Goal: Task Accomplishment & Management: Manage account settings

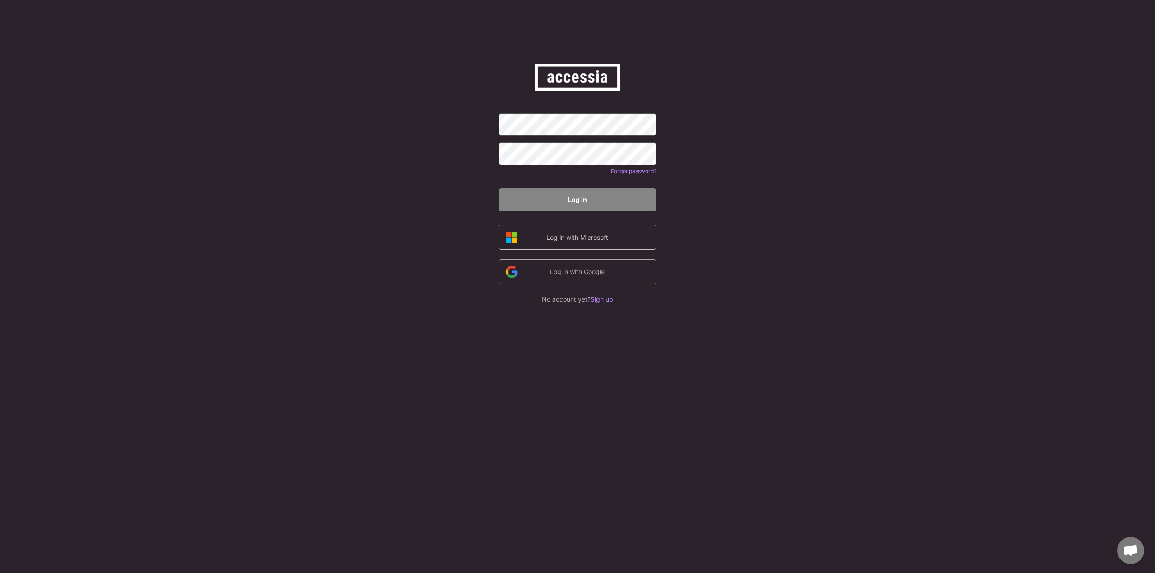
click at [535, 238] on div "Log in with Microsoft" at bounding box center [578, 237] width 158 height 25
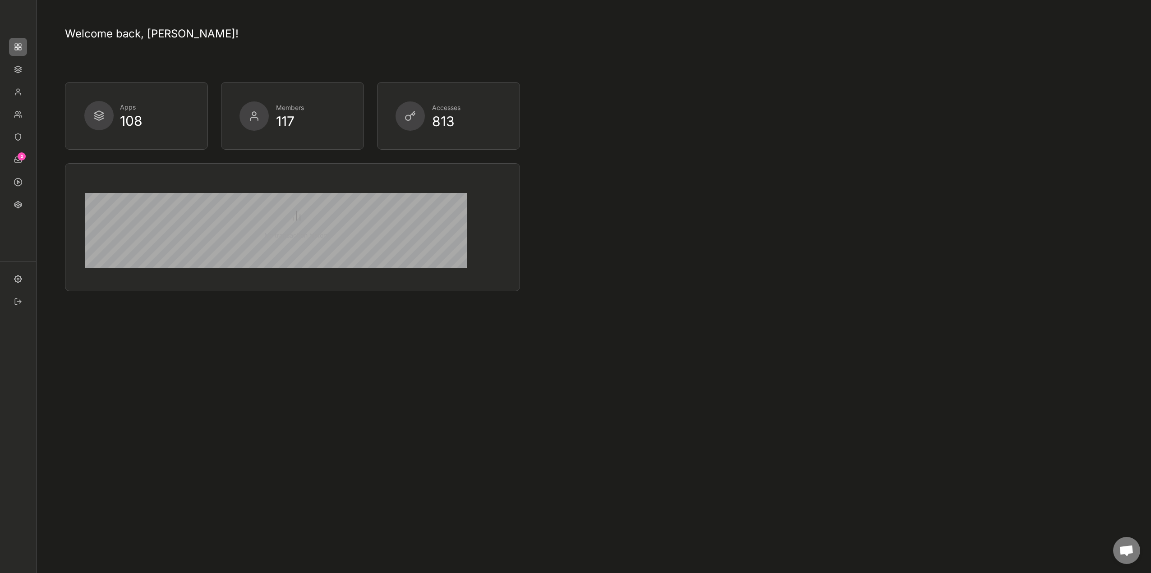
click at [23, 83] on img at bounding box center [18, 92] width 18 height 18
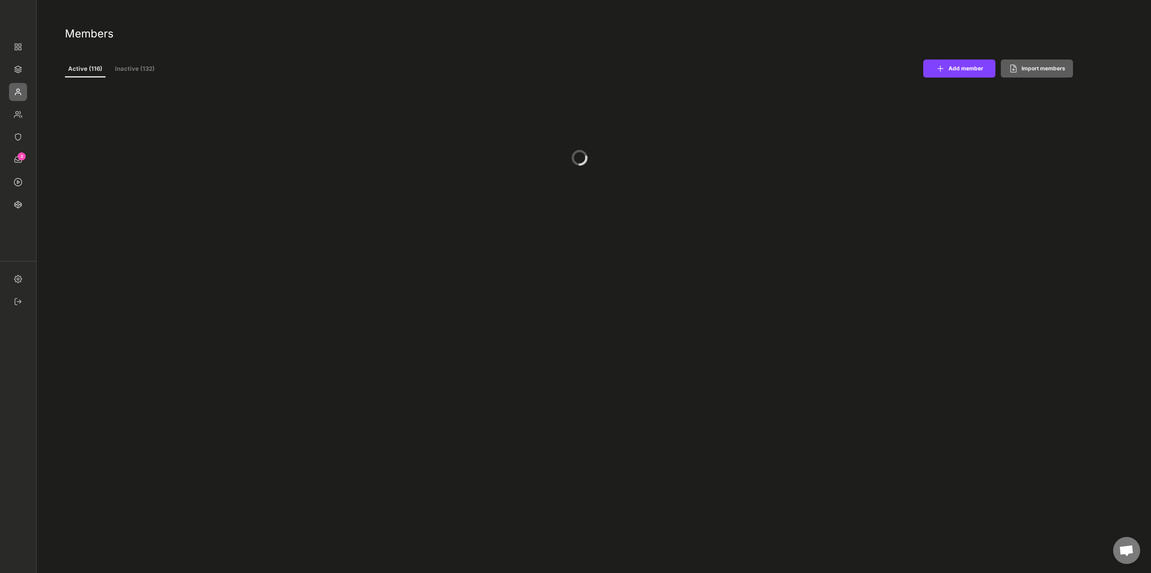
select select ""PLACEHOLDER_1427118222253""
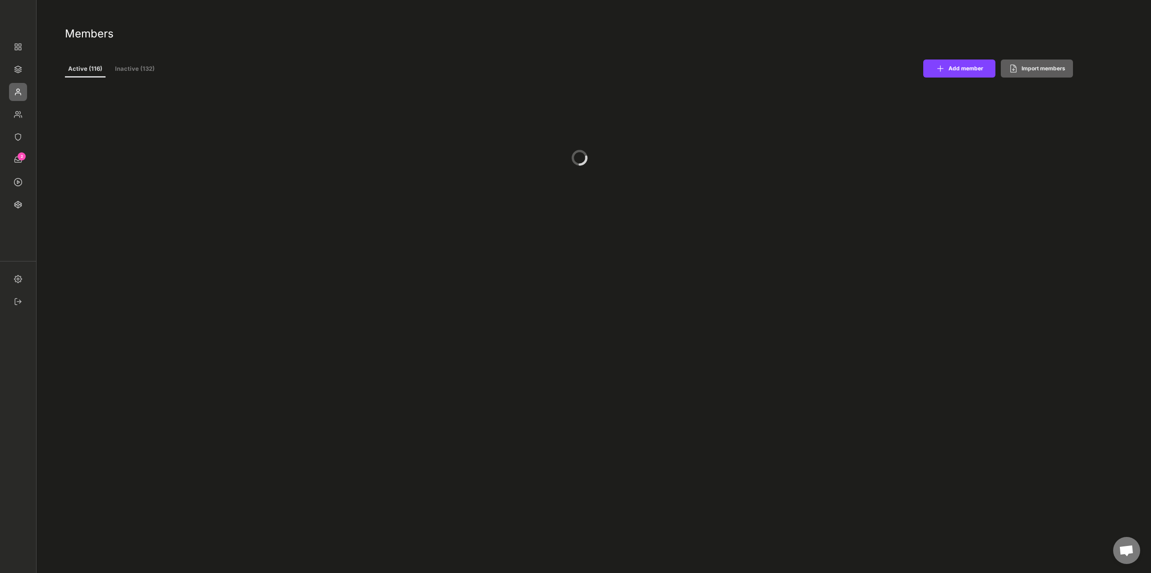
select select ""PLACEHOLDER_1427118222253""
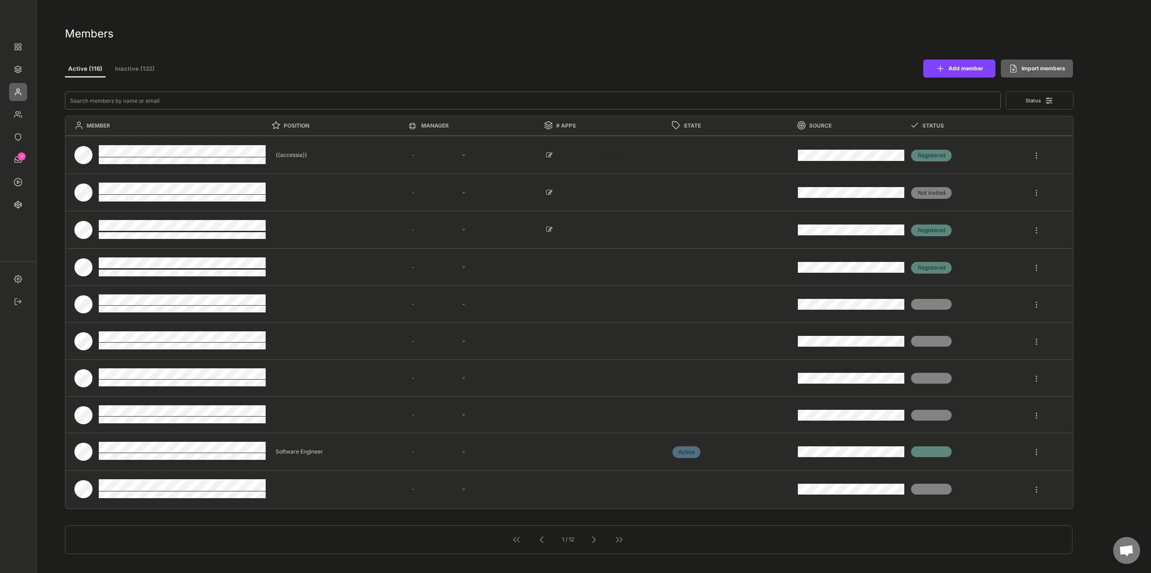
select select ""1348695171700984260__LOOKUP__1677493944989x739134587848360000""
select select ""1348695171700984260__LOOKUP__1665490971195x909736972885056000""
select select ""1348695171700984260__LOOKUP__1665490877502x720811215255738900""
select select ""1348695171700984260__LOOKUP__1665490968243x777252206885620500""
select select ""1348695171700984260__LOOKUP__1665490971195x909736972885056000""
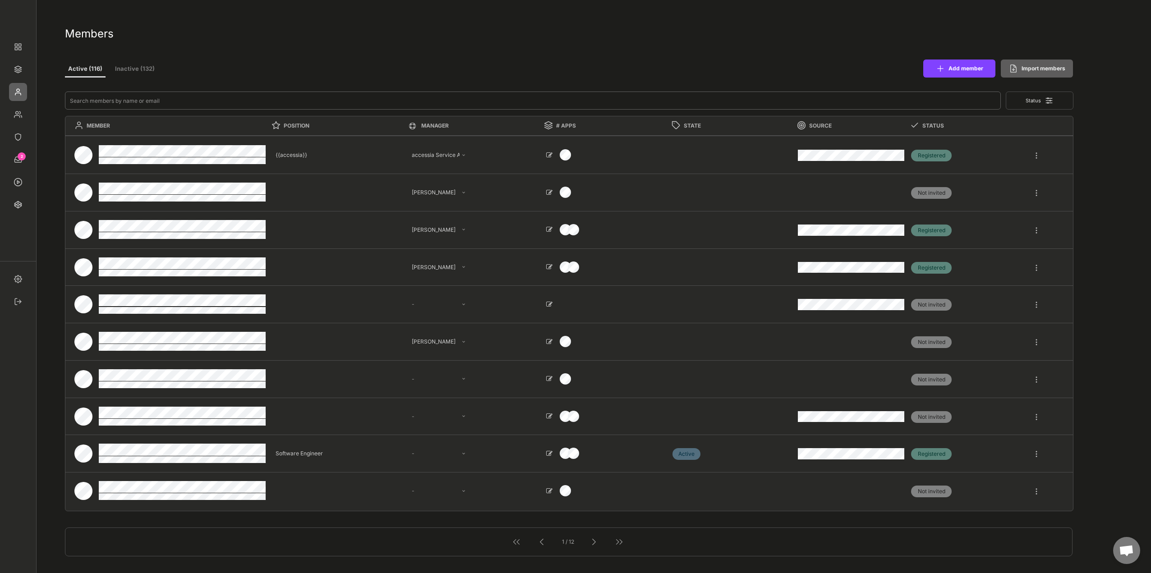
click at [175, 102] on input "input" at bounding box center [533, 101] width 937 height 18
type input "s"
select select ""PLACEHOLDER_1427118222253""
type textarea "Fachexperte"
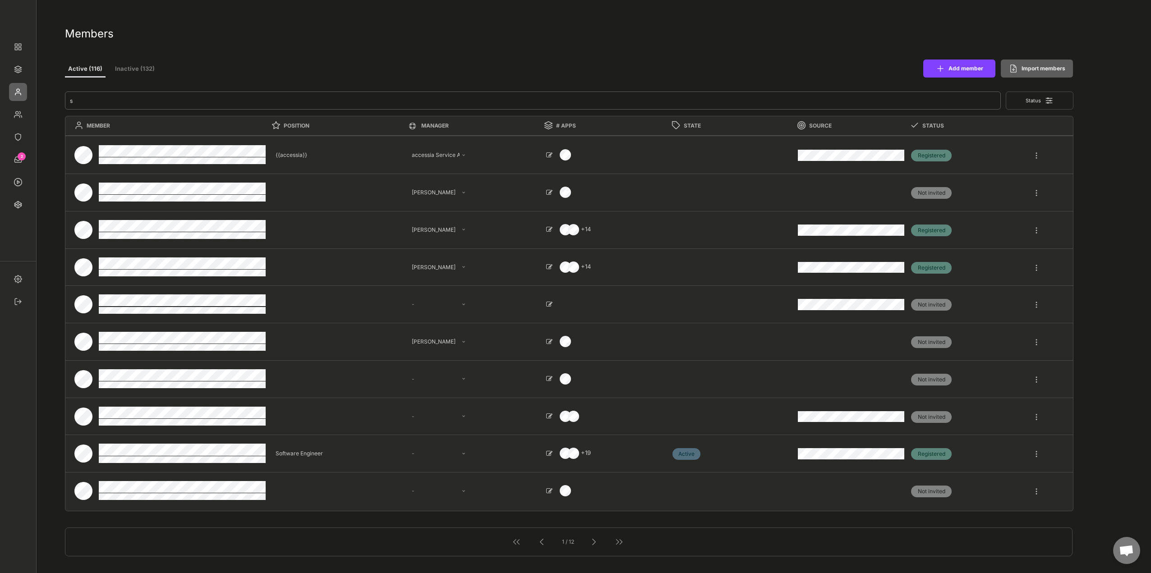
select select ""1348695171700984260__LOOKUP__1665490968243x777252206885620500""
select select ""1348695171700984260__LOOKUP__1660121528802x892918515886457900""
select select ""PLACEHOLDER_1427118222253""
type textarea "MD"
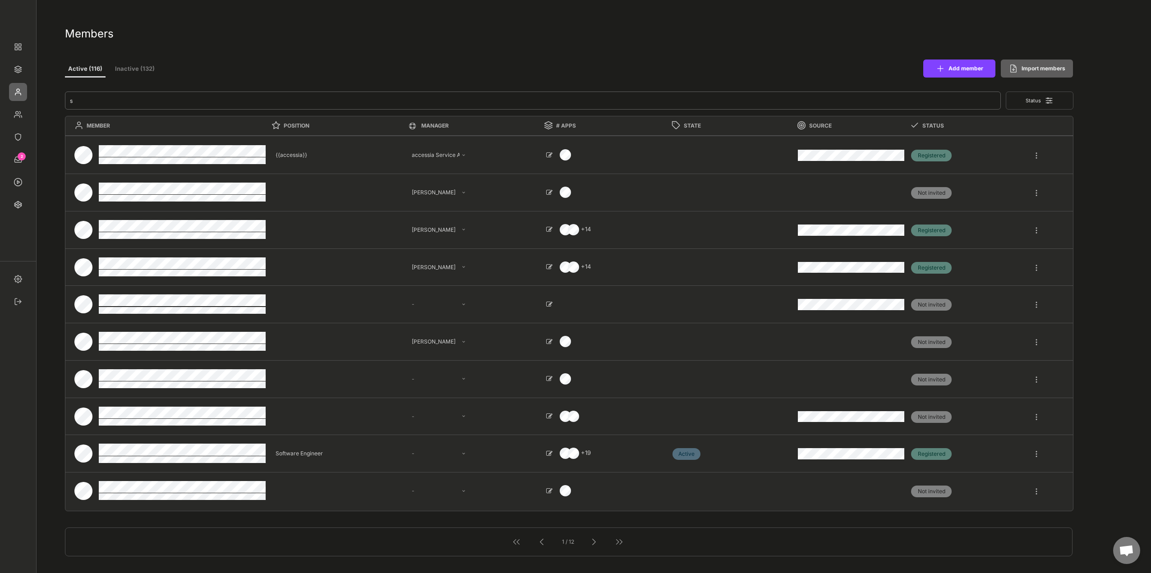
select select ""1348695171700984260__LOOKUP__1660121528802x892918515886457900""
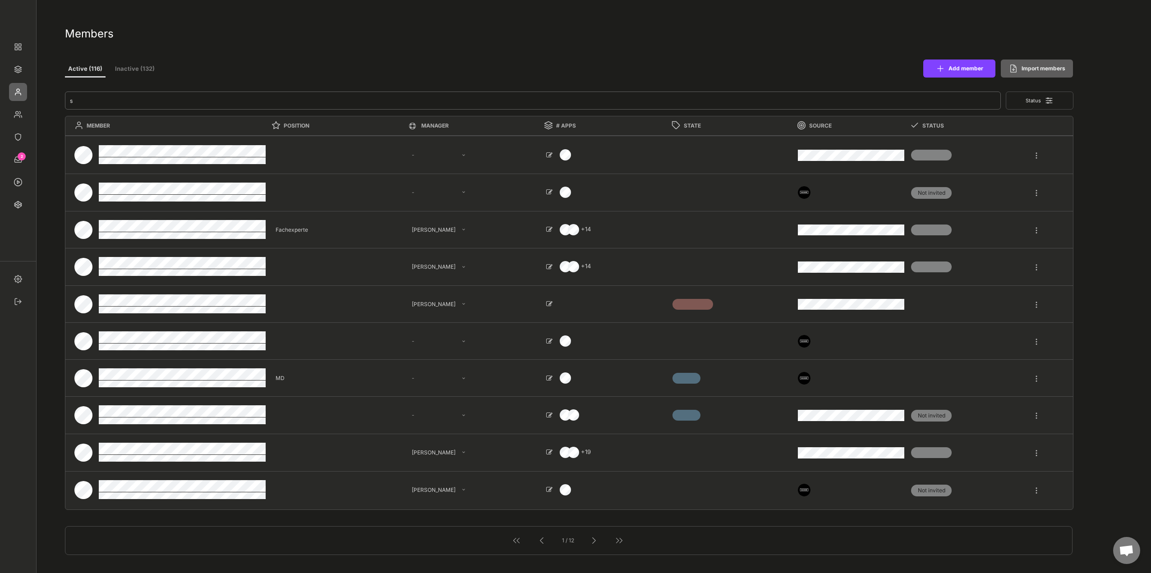
type input "si"
select select ""1348695171700984260__LOOKUP__1660121528802x892918515886457900""
select select ""1348695171700984260__LOOKUP__1665490671942x173420294850716200""
select select ""PLACEHOLDER_1427118222253""
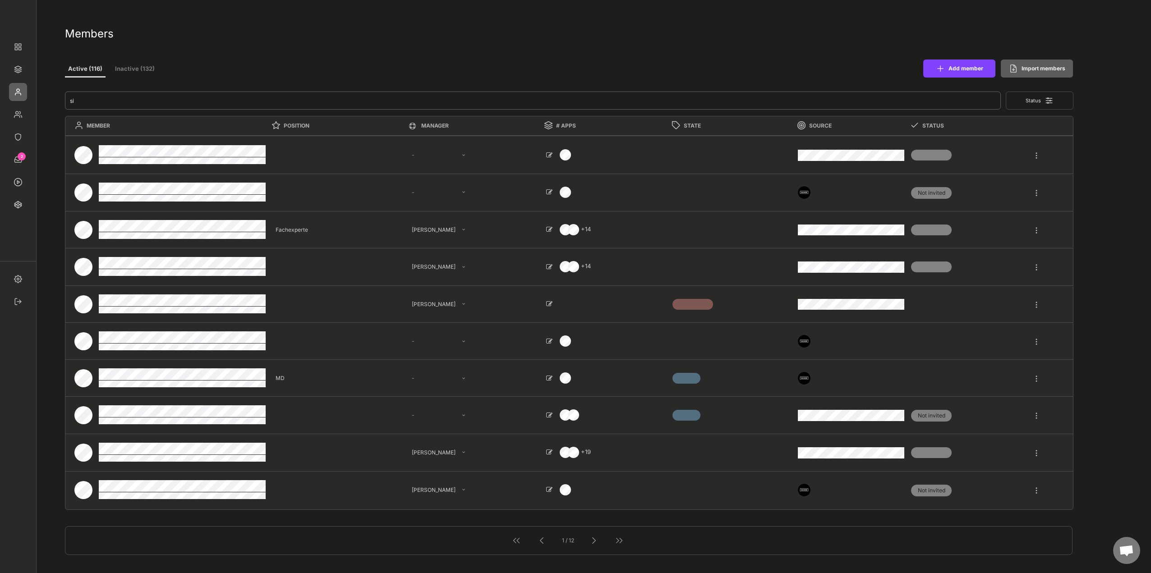
select select ""PLACEHOLDER_1427118222253""
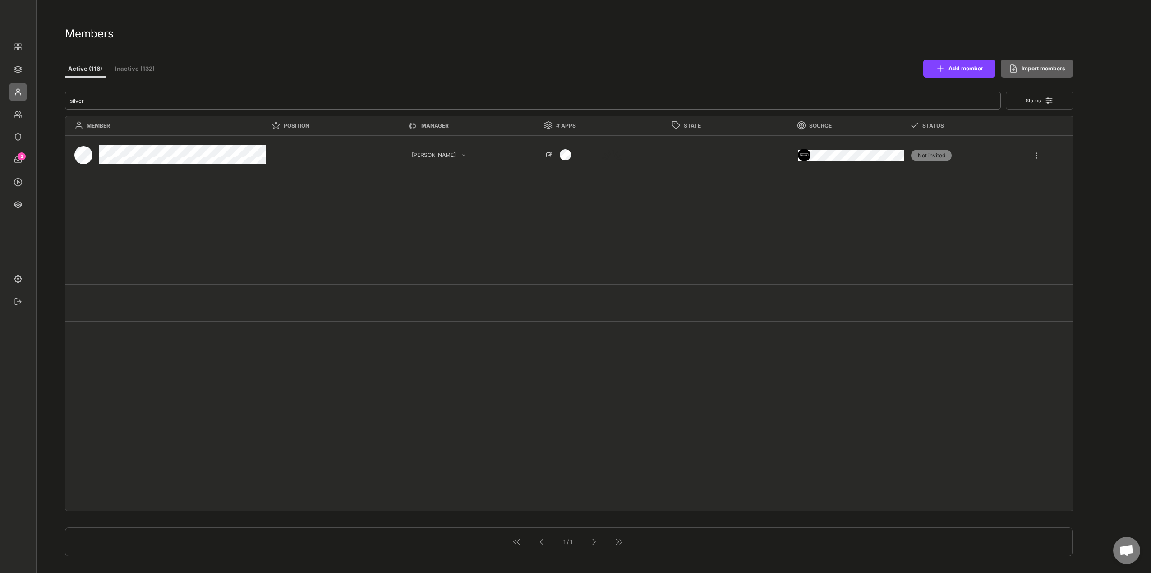
type input "silver"
click at [1036, 158] on div at bounding box center [1037, 151] width 8 height 16
click at [1002, 210] on div "Offboarding" at bounding box center [1004, 209] width 70 height 8
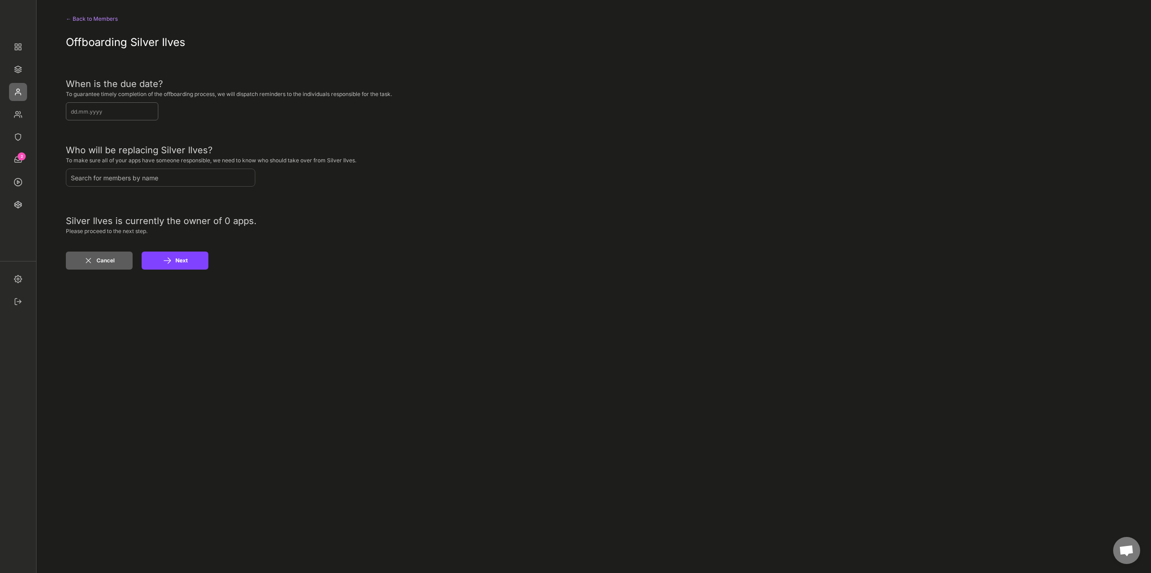
click at [77, 115] on input "input" at bounding box center [112, 111] width 92 height 18
type input "[DATE]"
click at [175, 261] on button "Next" at bounding box center [175, 261] width 67 height 18
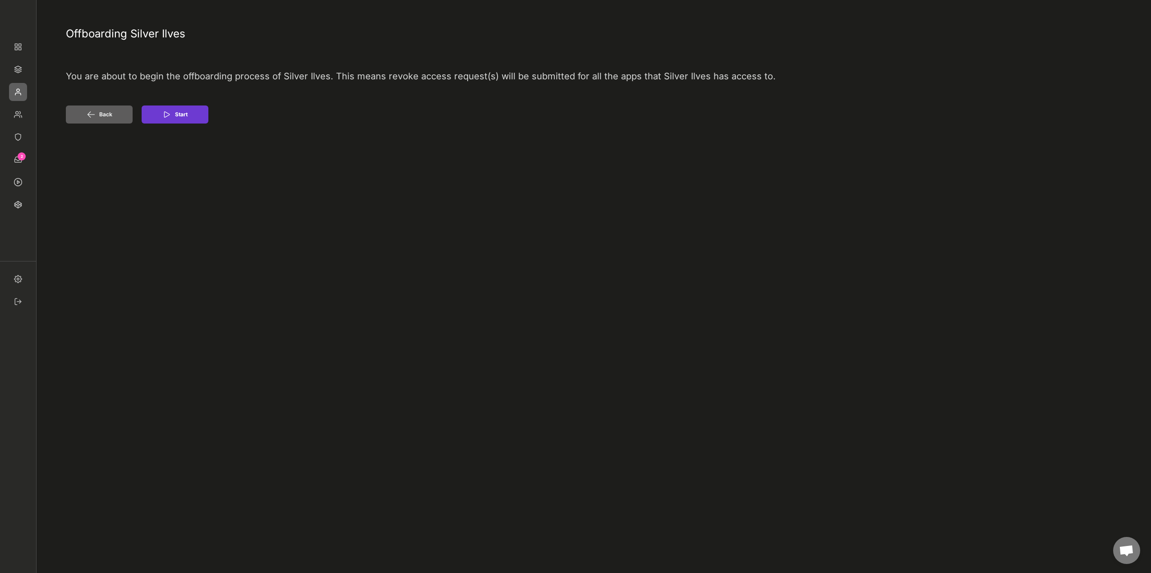
click at [185, 120] on button "Start" at bounding box center [175, 115] width 67 height 18
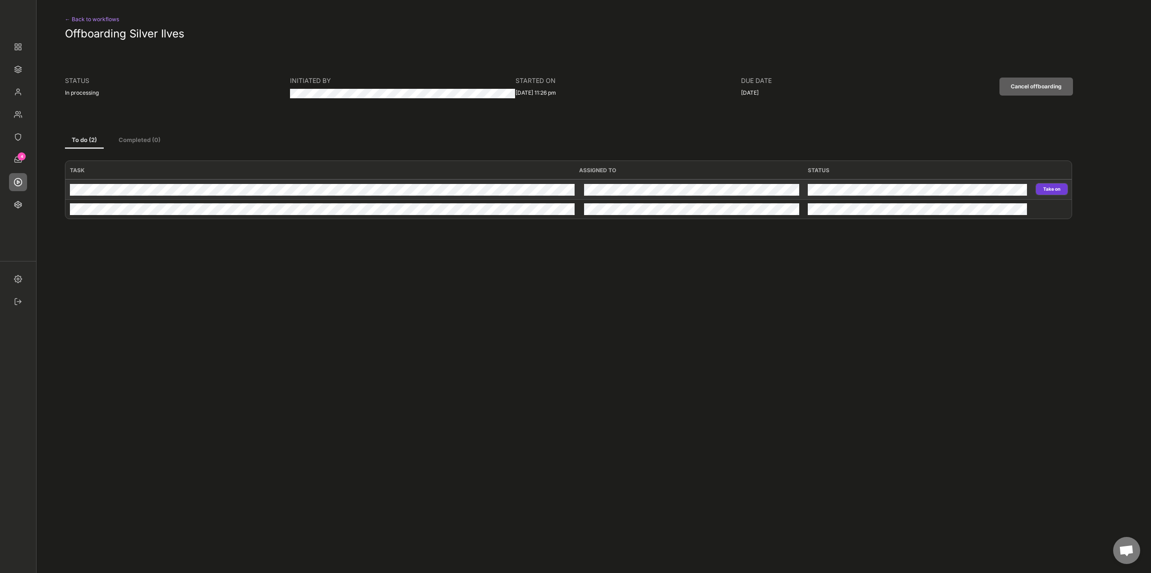
click at [1056, 186] on button "Take on" at bounding box center [1052, 189] width 32 height 11
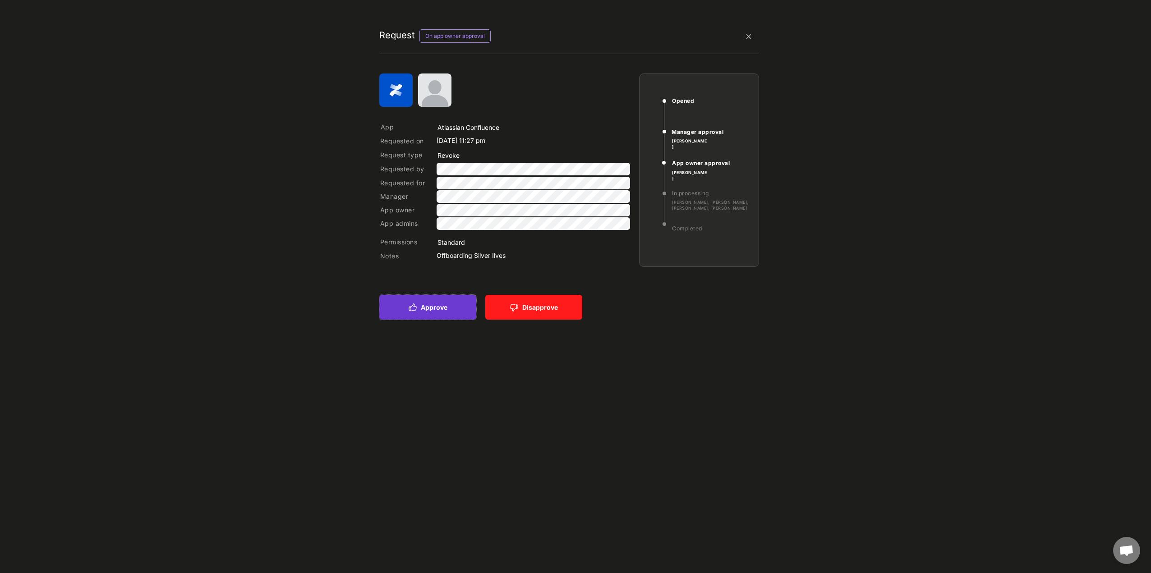
click at [452, 315] on button "Approve" at bounding box center [427, 307] width 97 height 25
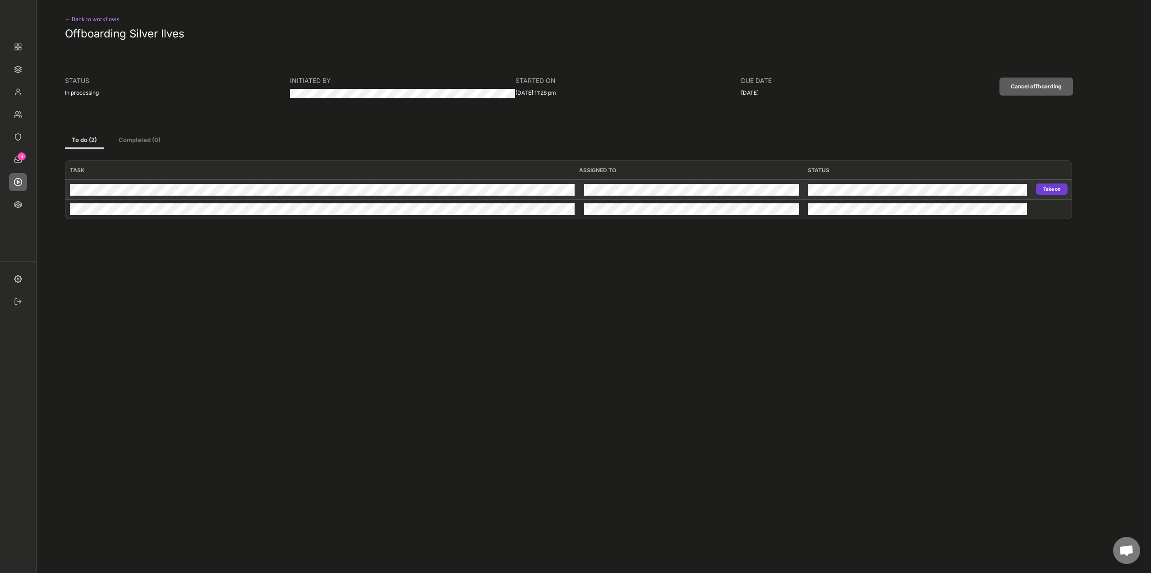
click at [1039, 189] on button "Take on" at bounding box center [1052, 189] width 32 height 11
type input "Atlassian Jira"
type input "Revoke"
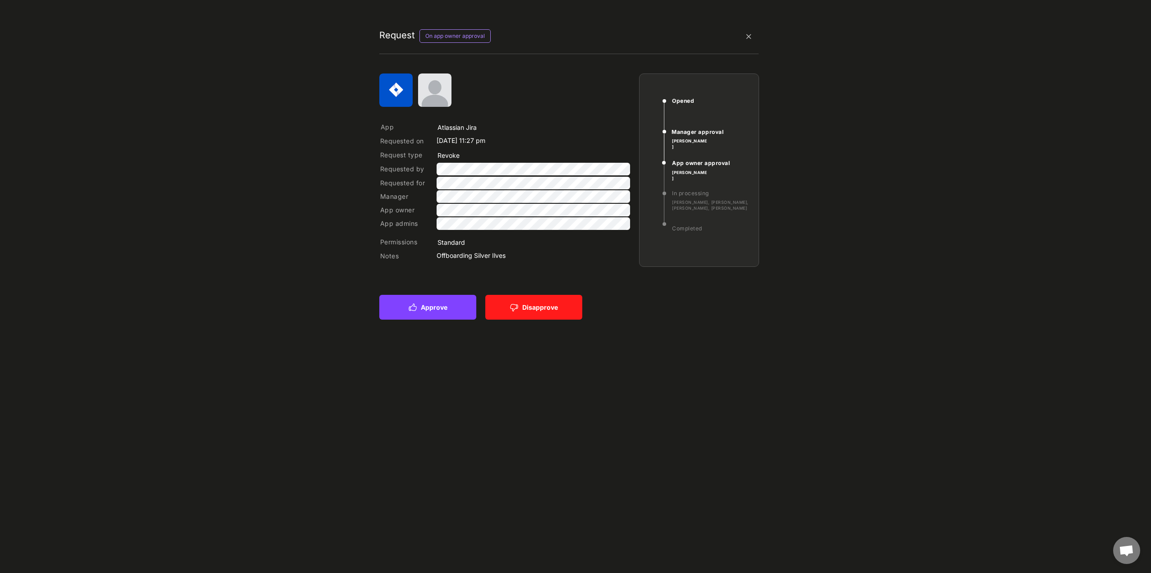
click at [422, 311] on button "Approve" at bounding box center [427, 307] width 97 height 25
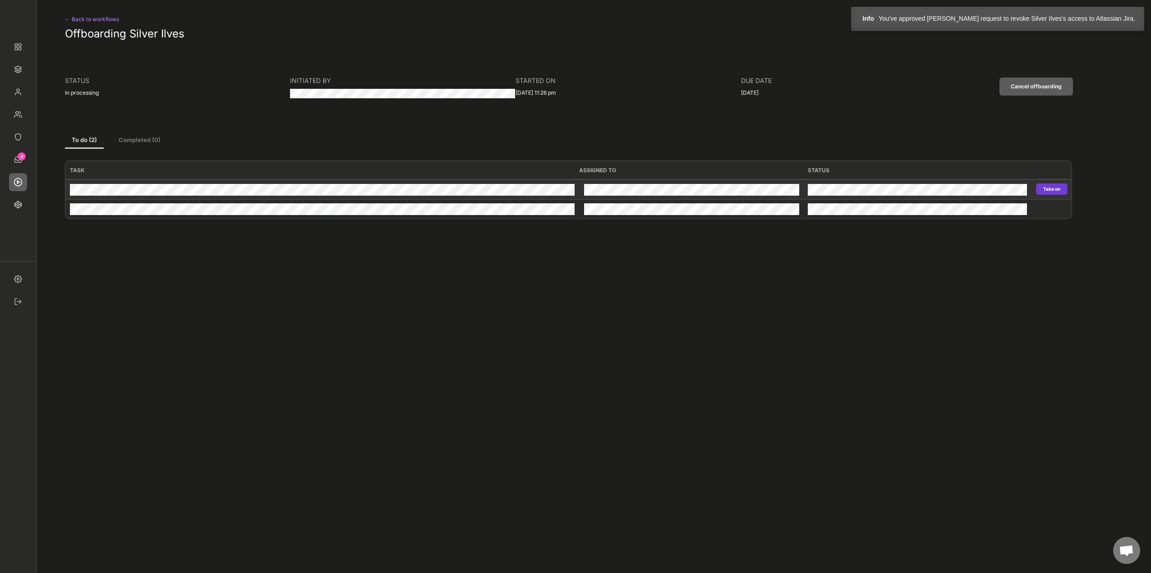
click at [1057, 185] on button "Take on" at bounding box center [1052, 189] width 32 height 11
type input "Atlassian Jira"
type input "Revoke"
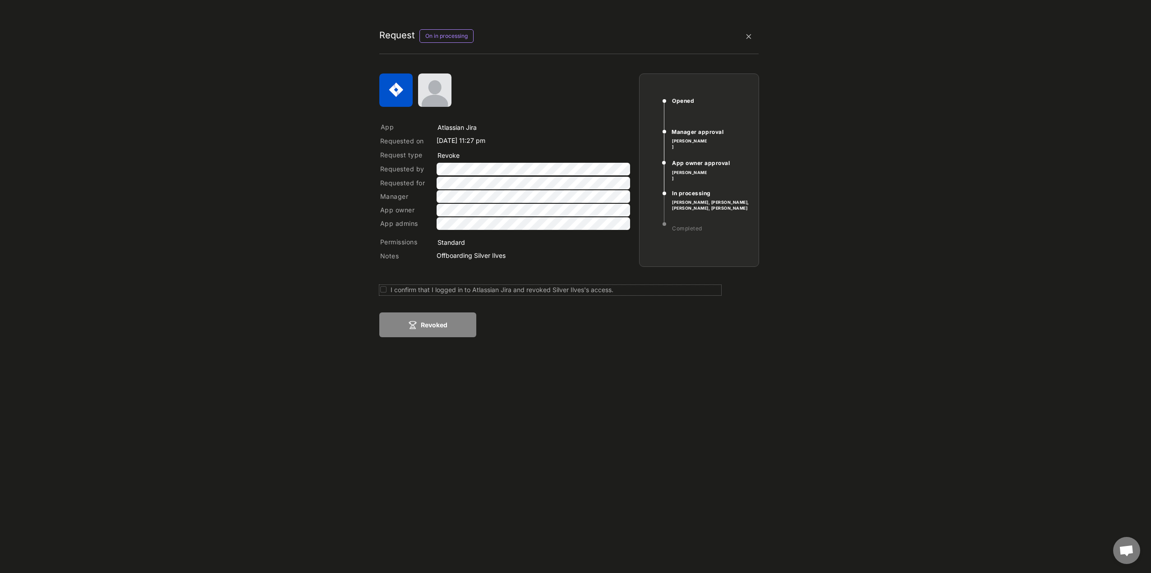
click at [406, 291] on div "I confirm that I logged in to Atlassian Jira and revoked Silver Ilves's access." at bounding box center [556, 289] width 331 height 9
click at [420, 331] on button "Revoked" at bounding box center [427, 325] width 97 height 25
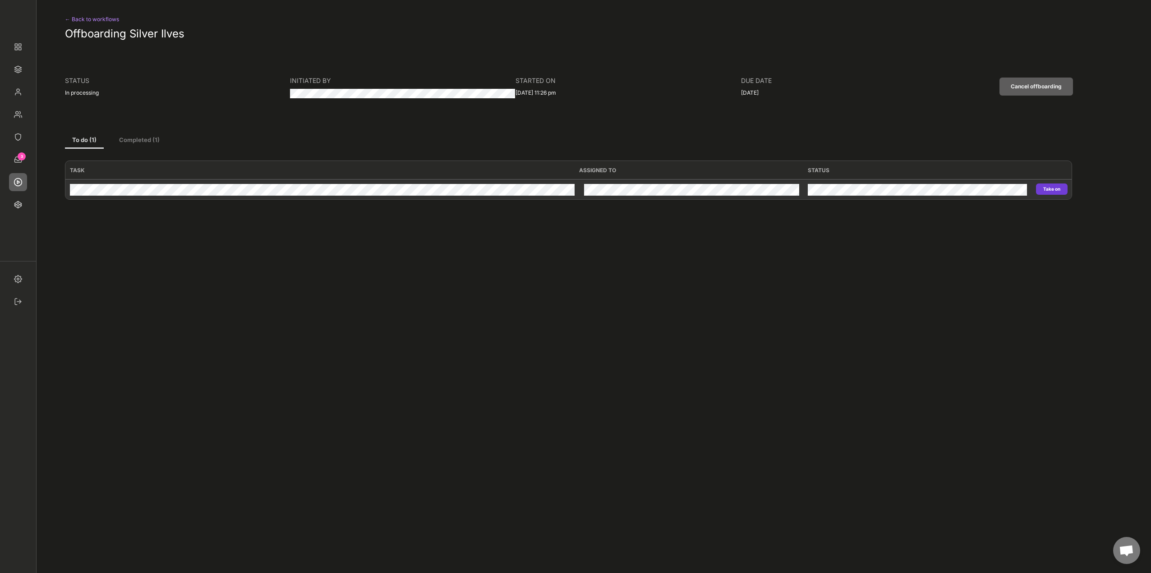
click at [1044, 190] on button "Take on" at bounding box center [1052, 189] width 32 height 11
type input "Atlassian Confluence"
type input "Revoke"
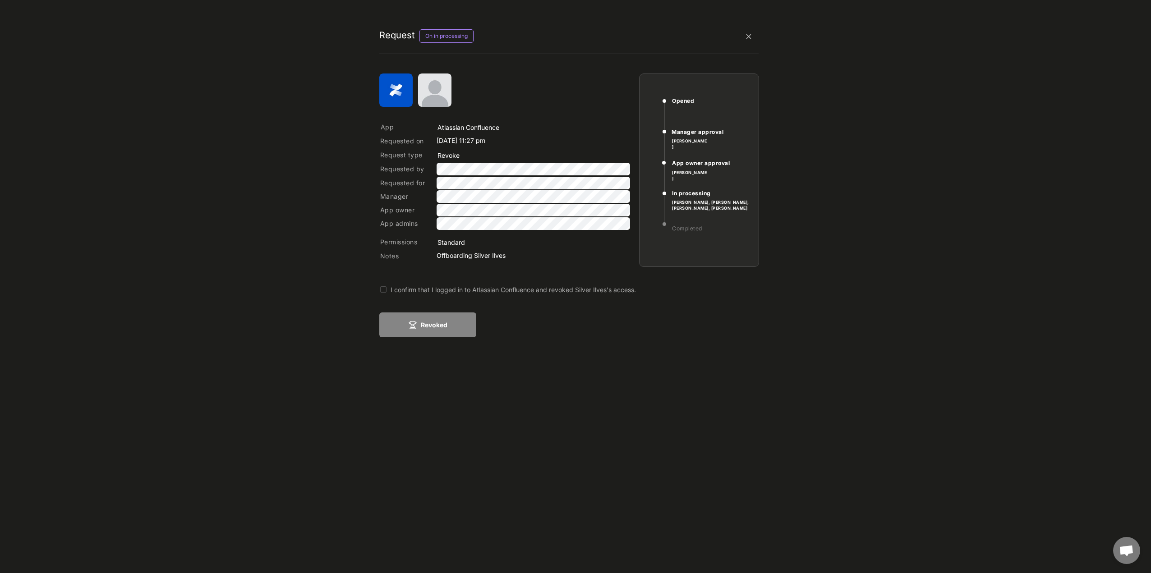
click at [465, 292] on div "I confirm that I logged in to Atlassian Confluence and revoked Silver Ilves's a…" at bounding box center [556, 289] width 331 height 9
click at [443, 325] on button "Revoked" at bounding box center [427, 325] width 97 height 25
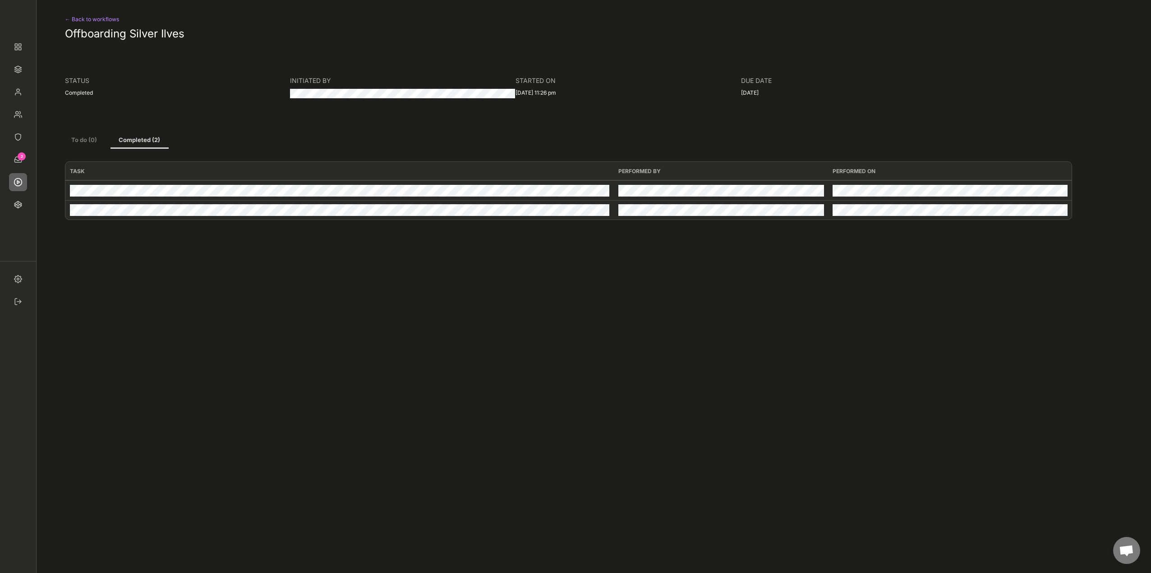
click at [70, 137] on button "To do (0)" at bounding box center [84, 141] width 39 height 16
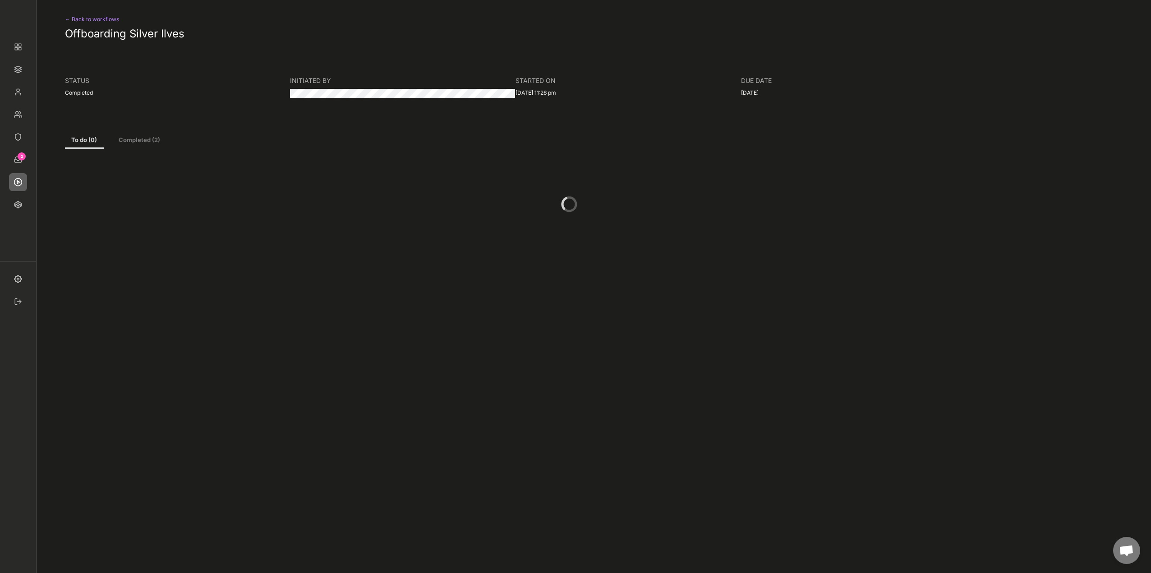
click at [105, 16] on div "← Back to workflows" at bounding box center [102, 19] width 74 height 11
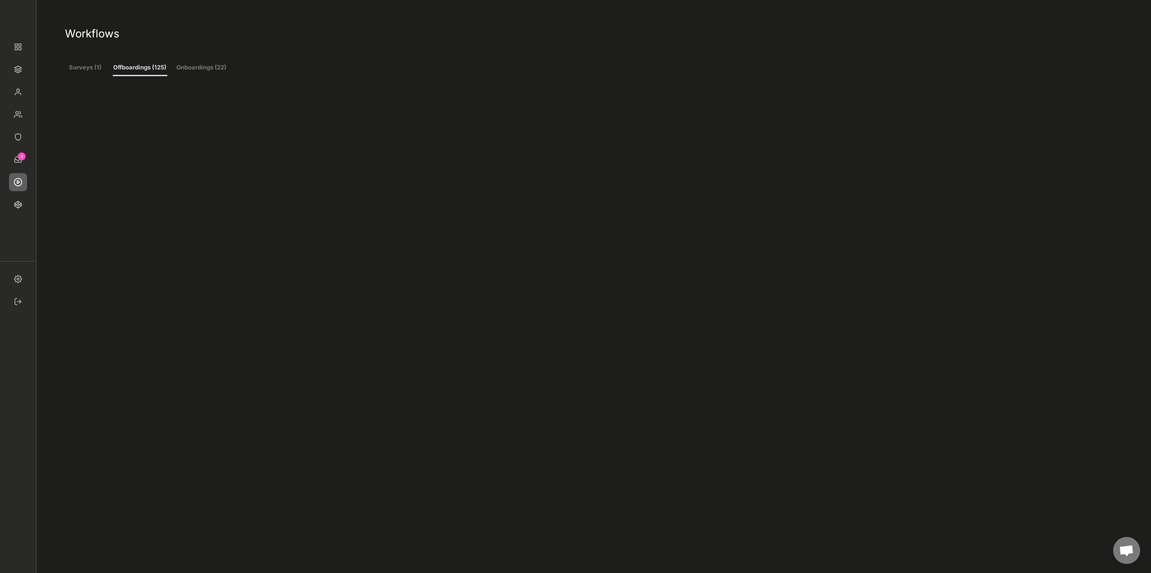
click at [21, 182] on img at bounding box center [18, 182] width 18 height 18
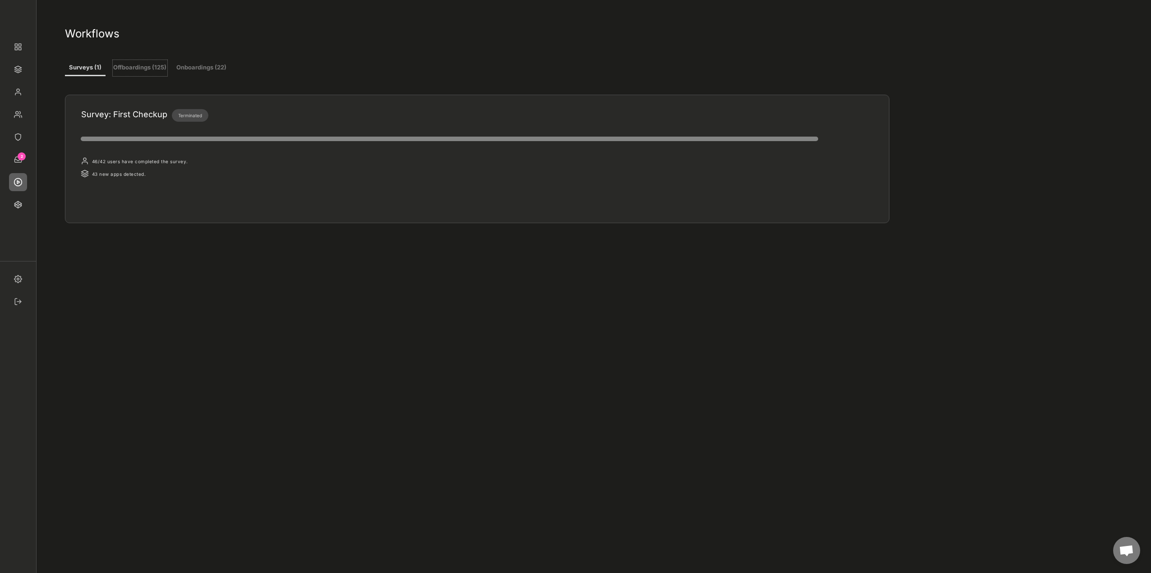
click at [140, 70] on button "Offboardings (125)" at bounding box center [140, 68] width 55 height 16
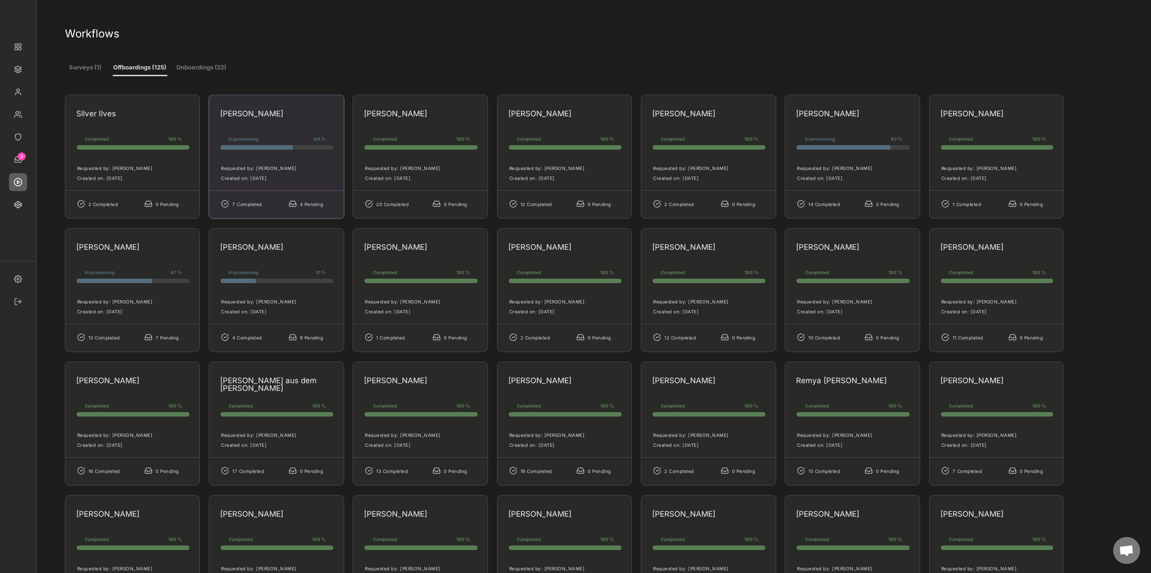
click at [262, 130] on div "[PERSON_NAME] In processing 64 % 64% 64% Requested by: [PERSON_NAME] Created on…" at bounding box center [276, 157] width 135 height 124
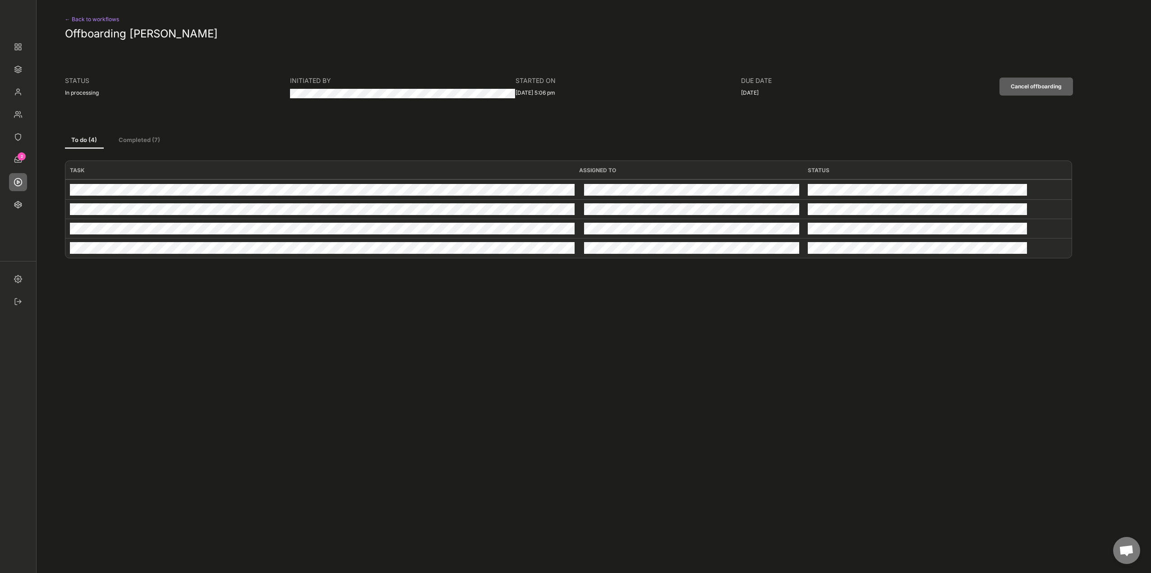
click at [89, 20] on div "← Back to workflows" at bounding box center [102, 19] width 74 height 11
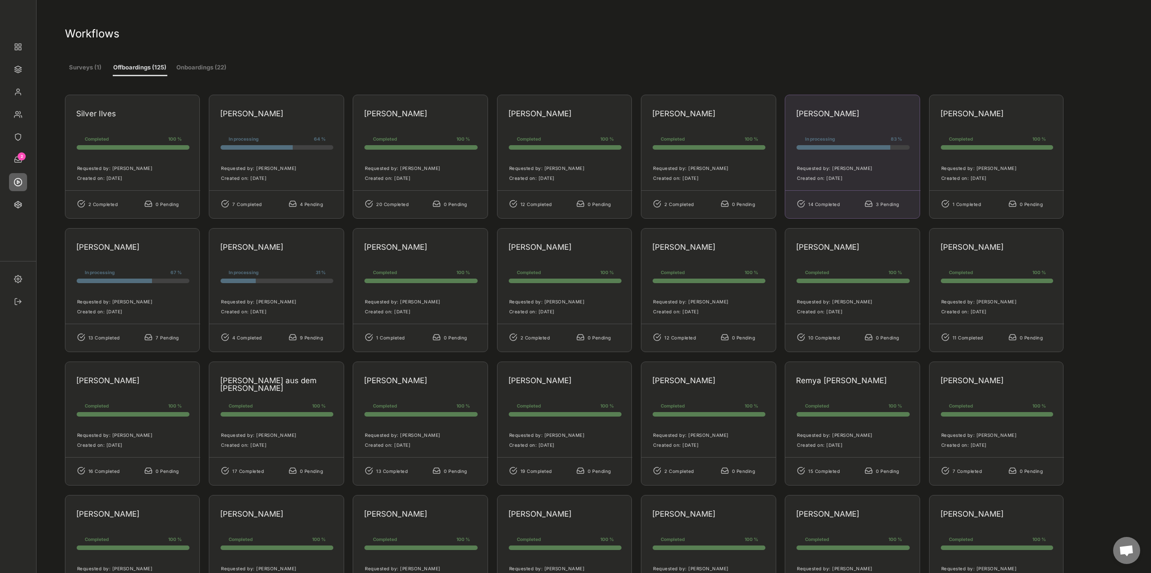
click at [833, 124] on div "[PERSON_NAME] In processing 83 % 83% 83% Requested by: [PERSON_NAME] Created on…" at bounding box center [852, 157] width 135 height 124
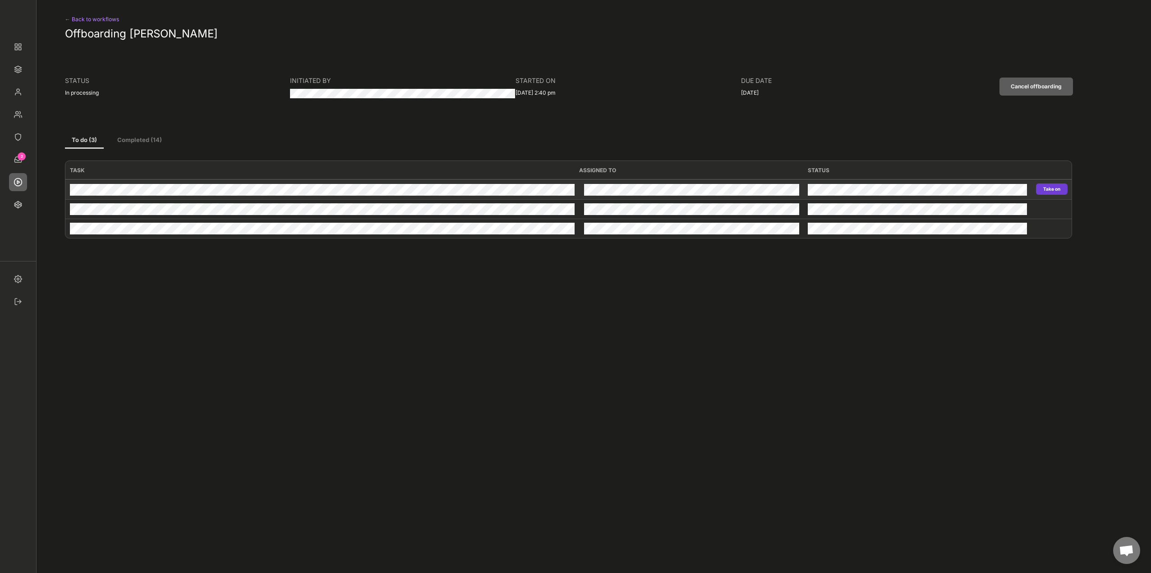
click at [1054, 192] on button "Take on" at bounding box center [1052, 189] width 32 height 11
type input "freelancermap"
type input "Revoke"
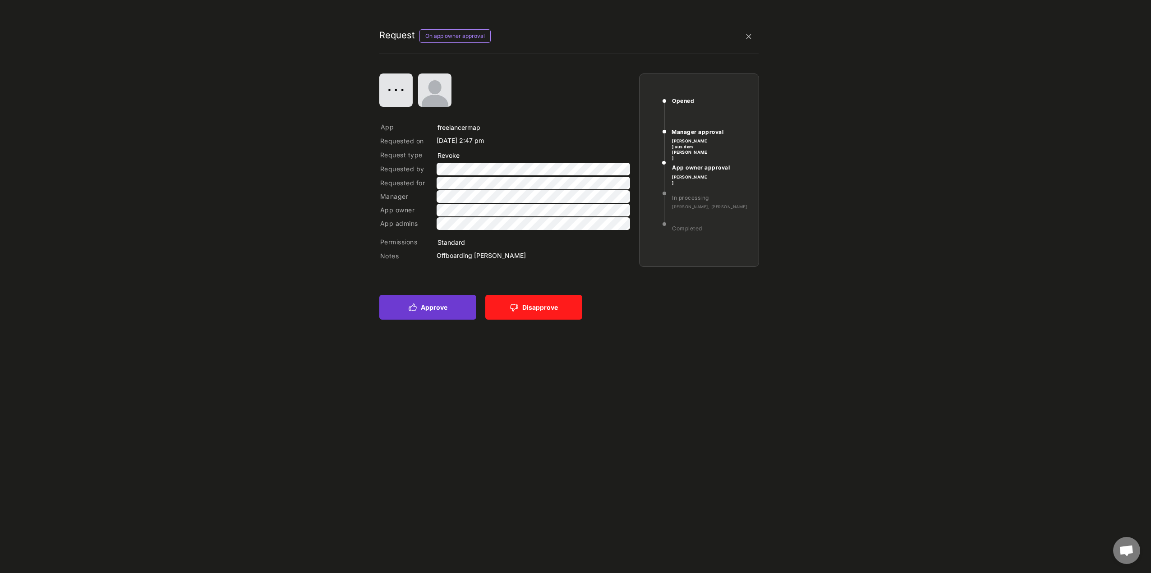
click at [426, 312] on button "Approve" at bounding box center [427, 307] width 97 height 25
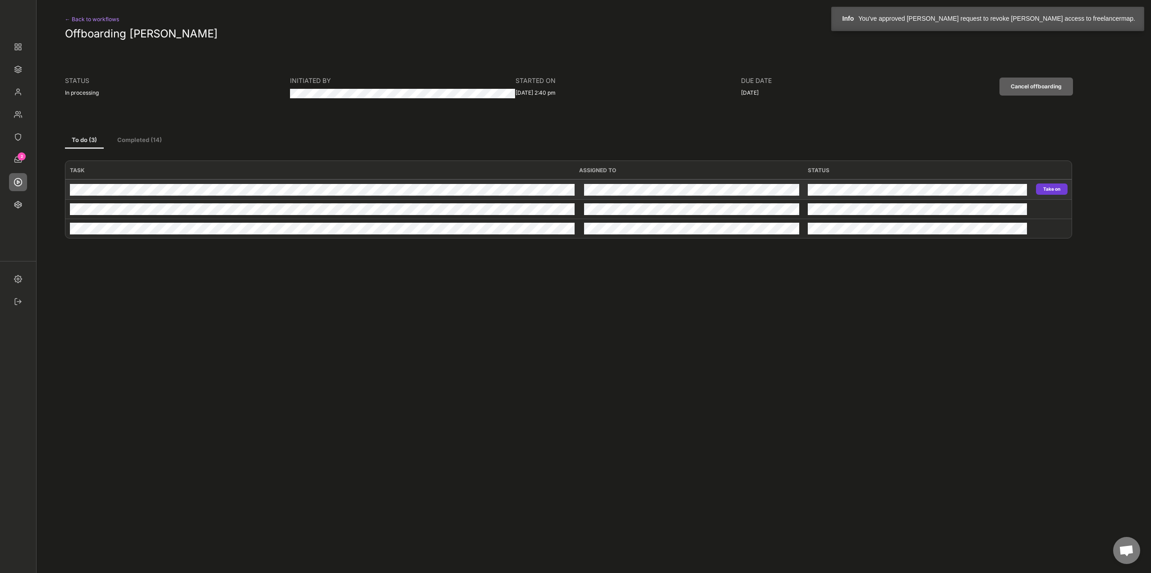
click at [1063, 190] on button "Take on" at bounding box center [1052, 189] width 32 height 11
type input "Personio"
type input "Revoke"
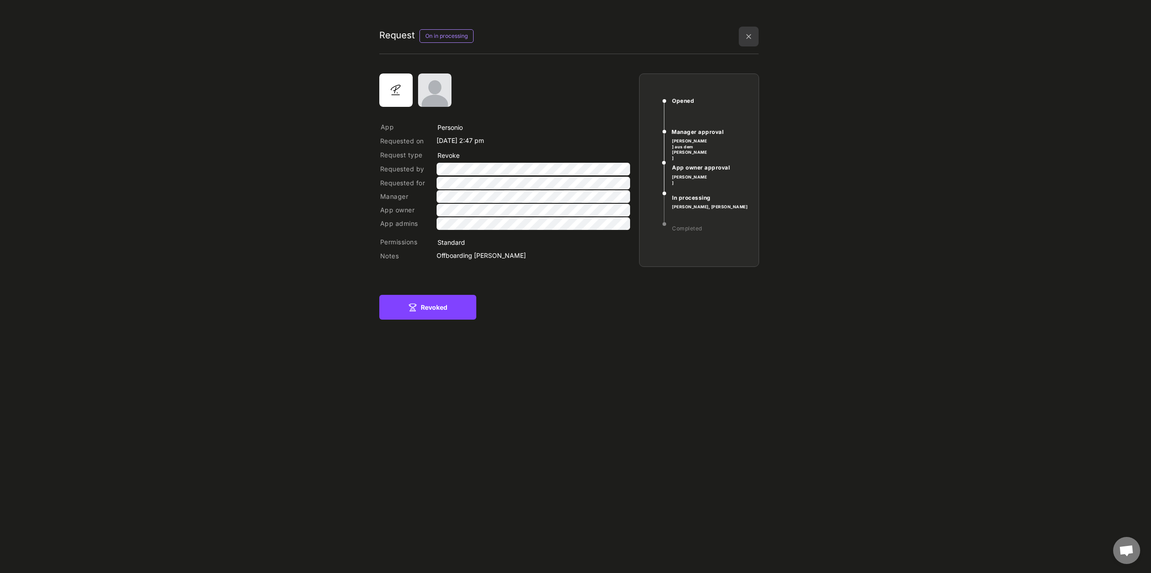
click at [748, 35] on img at bounding box center [749, 37] width 20 height 20
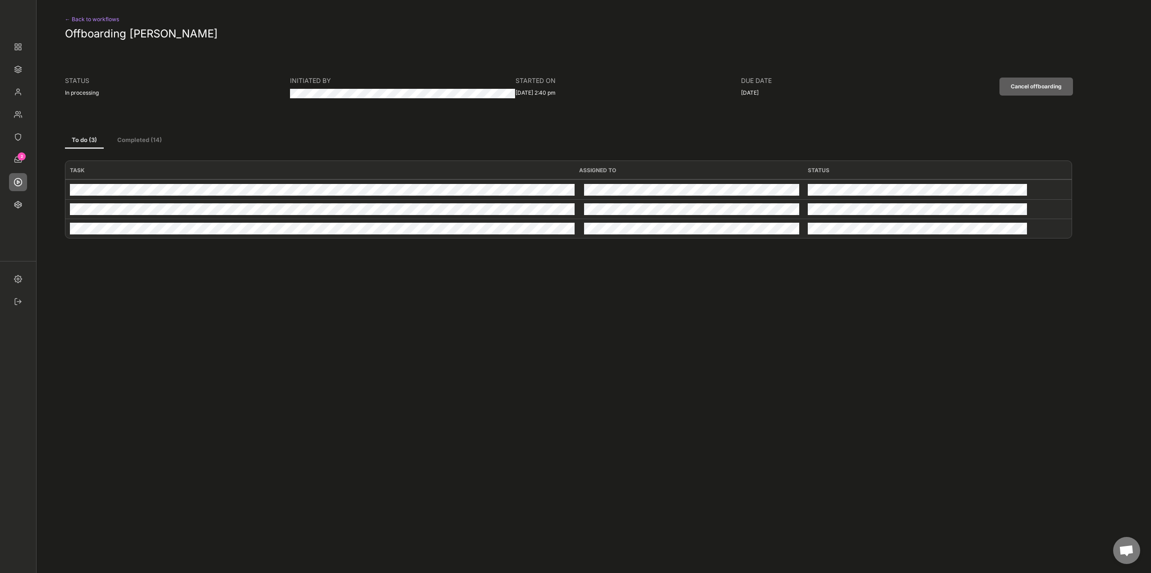
click at [89, 14] on div "← Back to workflows" at bounding box center [102, 19] width 74 height 11
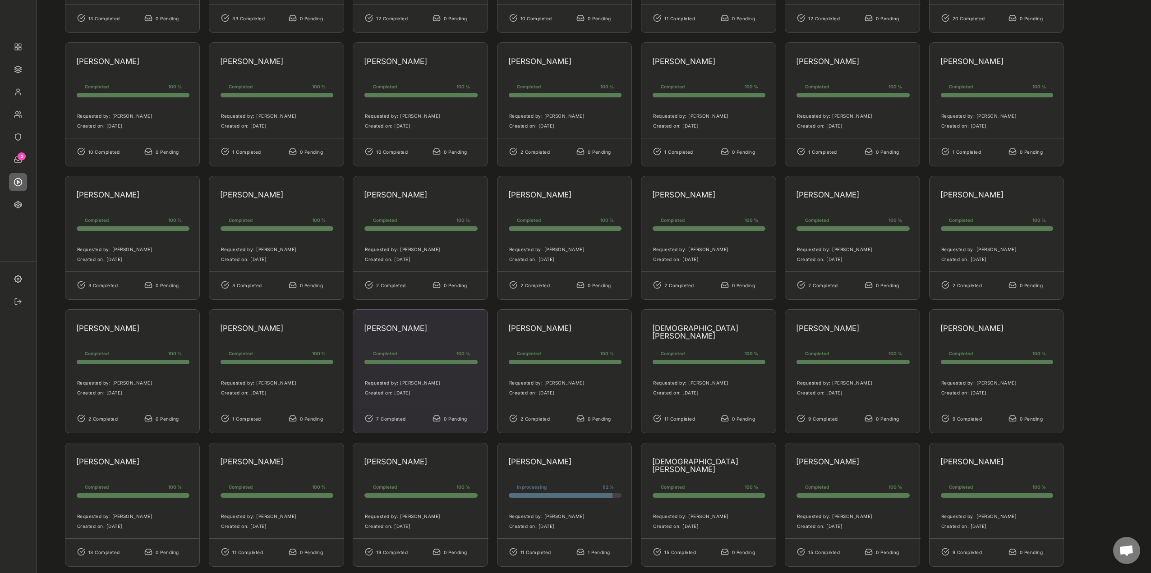
scroll to position [812, 0]
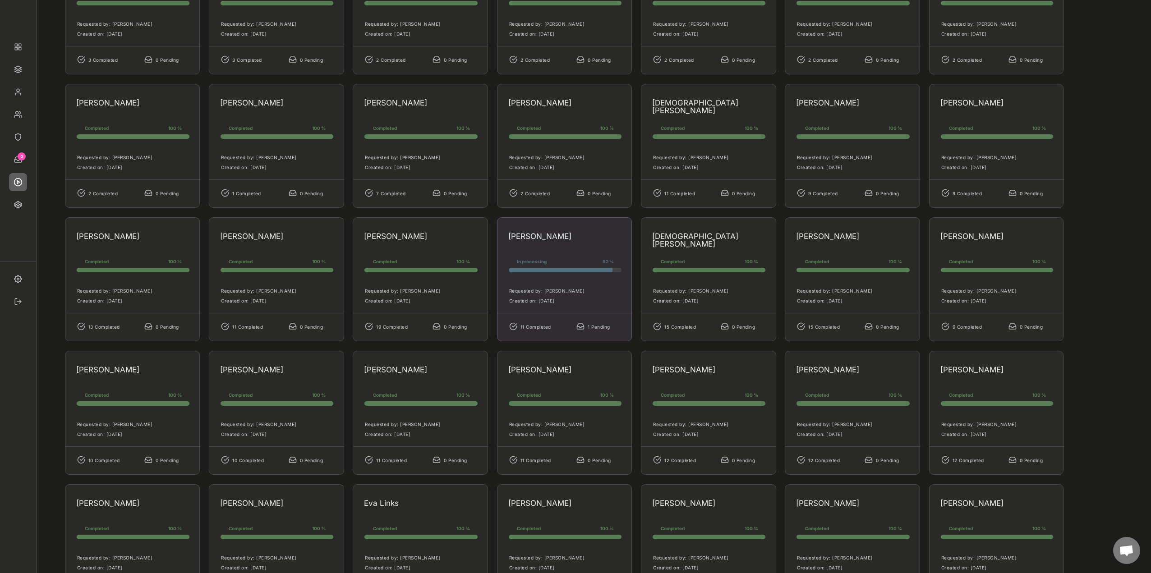
click at [599, 242] on div "[PERSON_NAME]" at bounding box center [561, 239] width 107 height 12
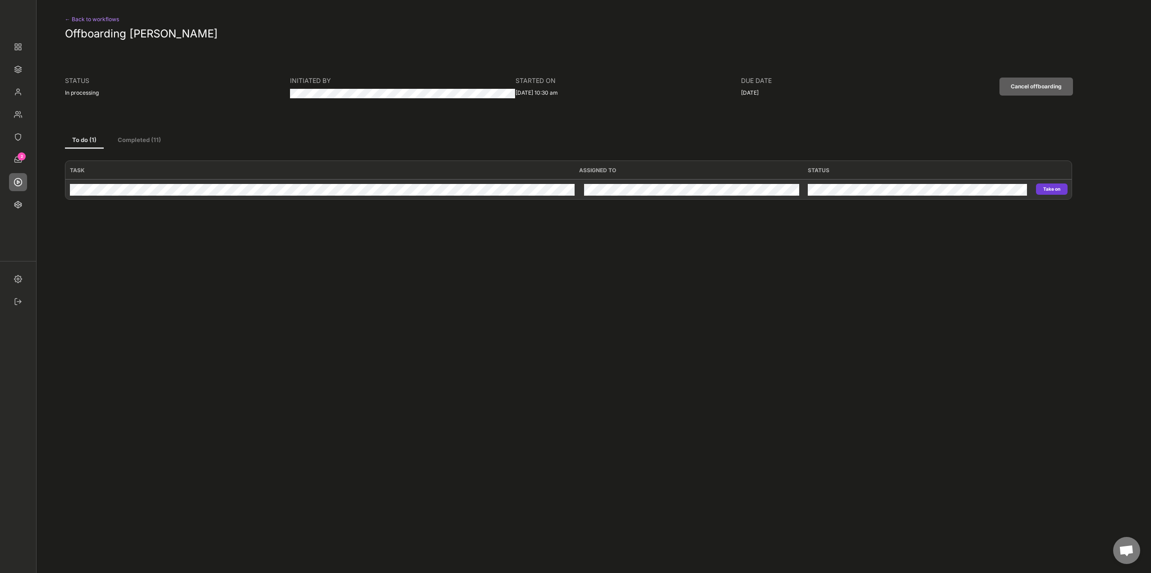
click at [1055, 187] on button "Take on" at bounding box center [1052, 189] width 32 height 11
type input "Personio"
type input "Revoke"
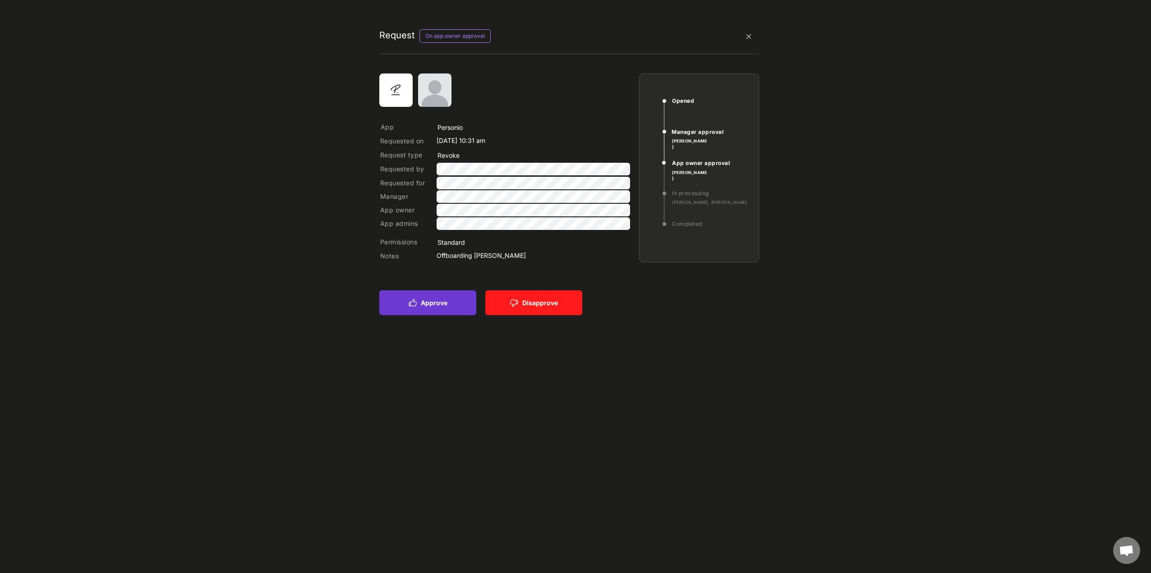
click at [437, 300] on button "Approve" at bounding box center [427, 303] width 97 height 25
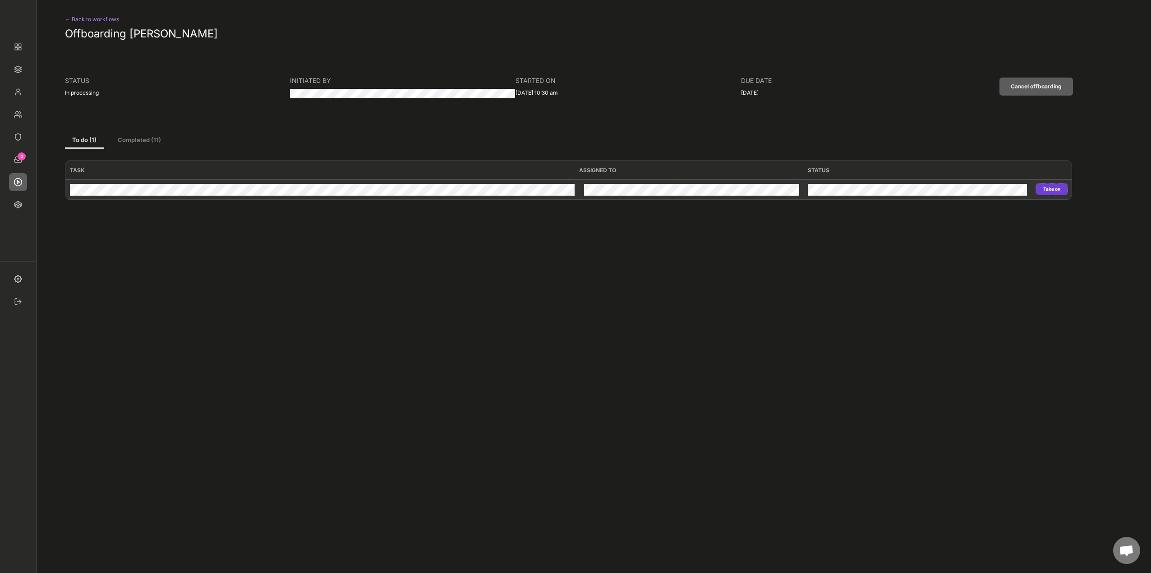
click at [1045, 187] on button "Take on" at bounding box center [1052, 189] width 32 height 11
type input "Personio"
type input "Revoke"
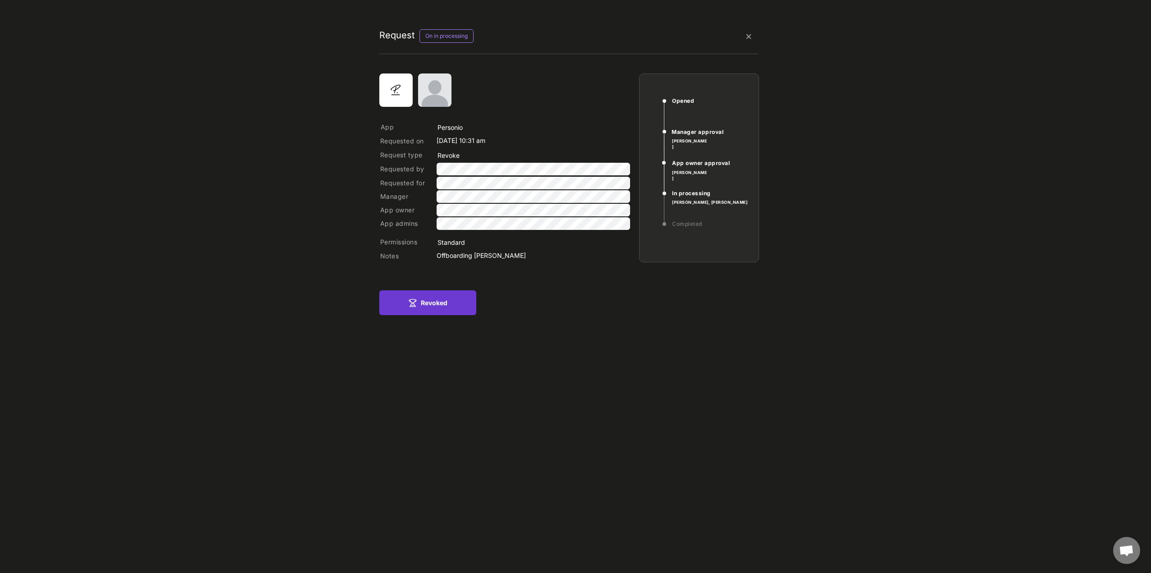
click at [445, 311] on button "Revoked" at bounding box center [427, 303] width 97 height 25
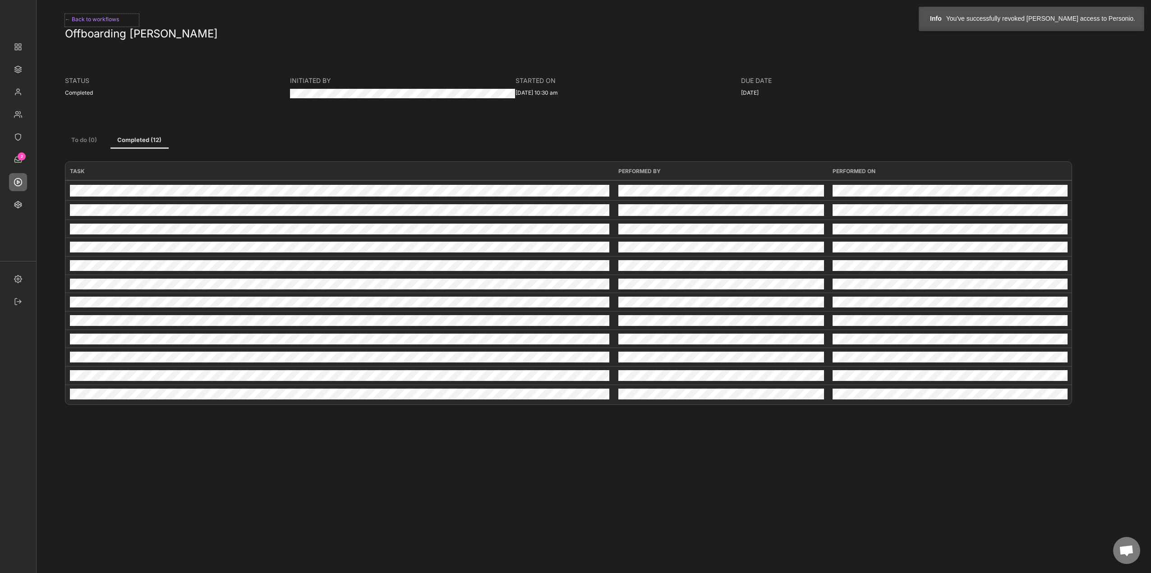
click at [100, 19] on div "← Back to workflows" at bounding box center [102, 19] width 74 height 11
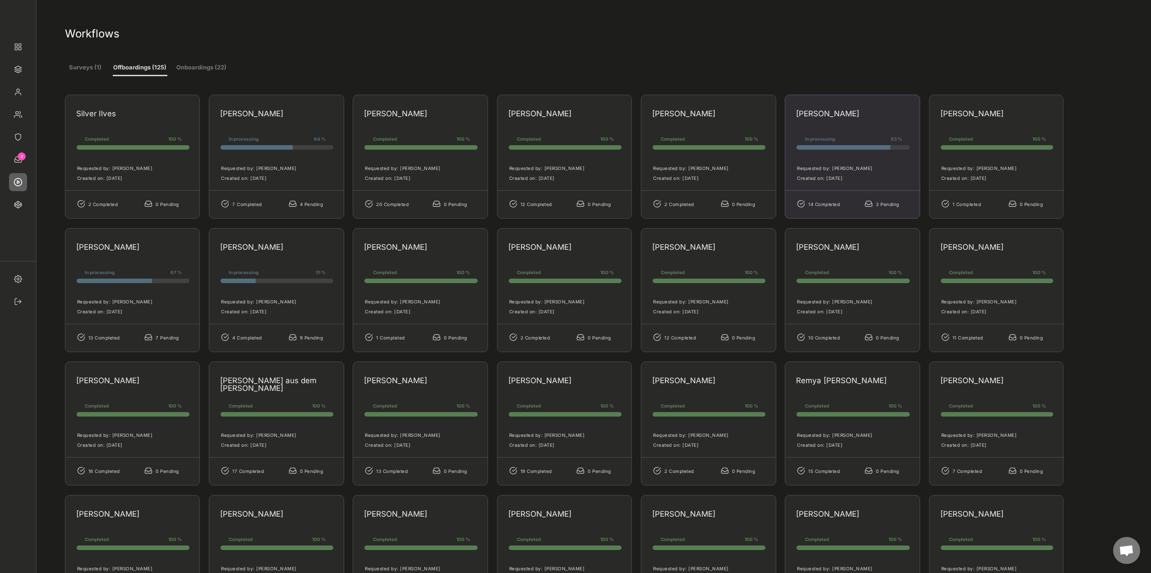
click at [850, 126] on div "[PERSON_NAME] In processing 83 % 83% 83% Requested by: [PERSON_NAME] Created on…" at bounding box center [852, 157] width 135 height 124
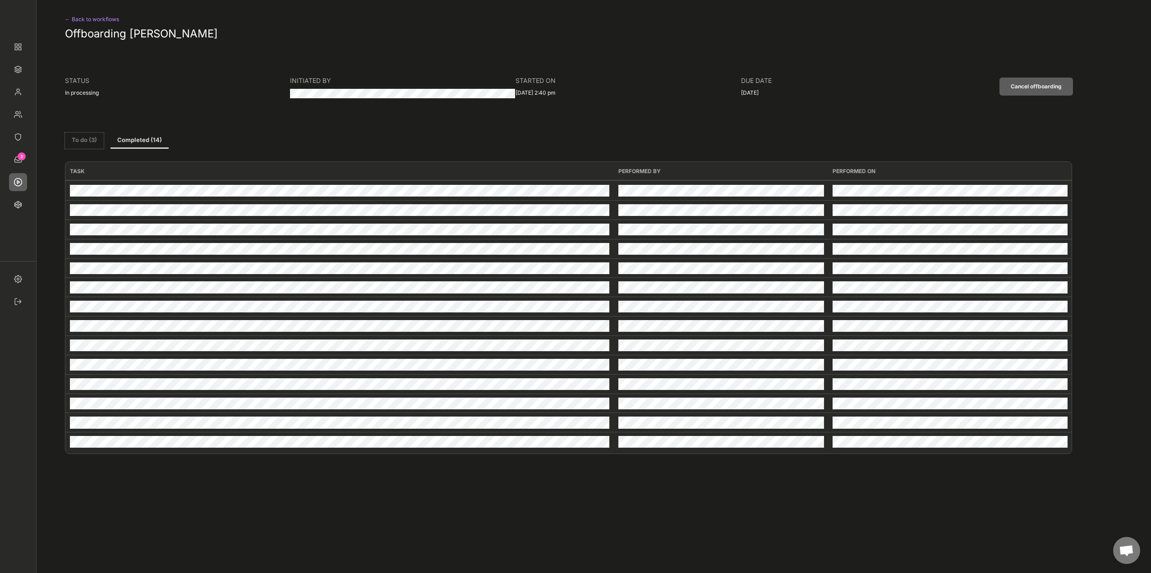
click at [74, 140] on button "To do (3)" at bounding box center [84, 141] width 39 height 16
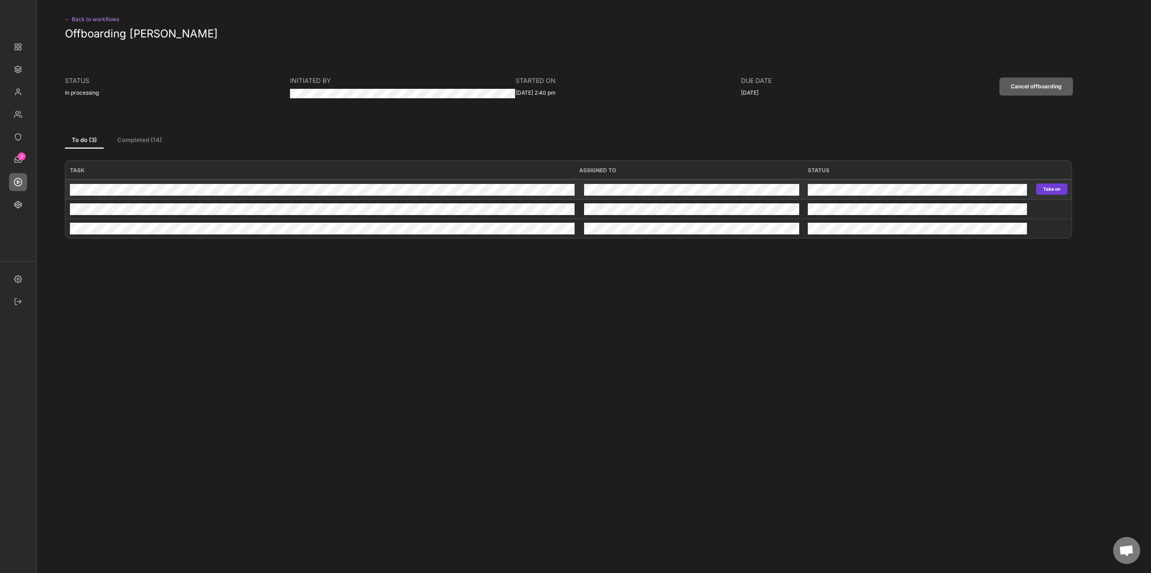
click at [1055, 190] on button "Take on" at bounding box center [1052, 189] width 32 height 11
type input "Personio"
type input "Revoke"
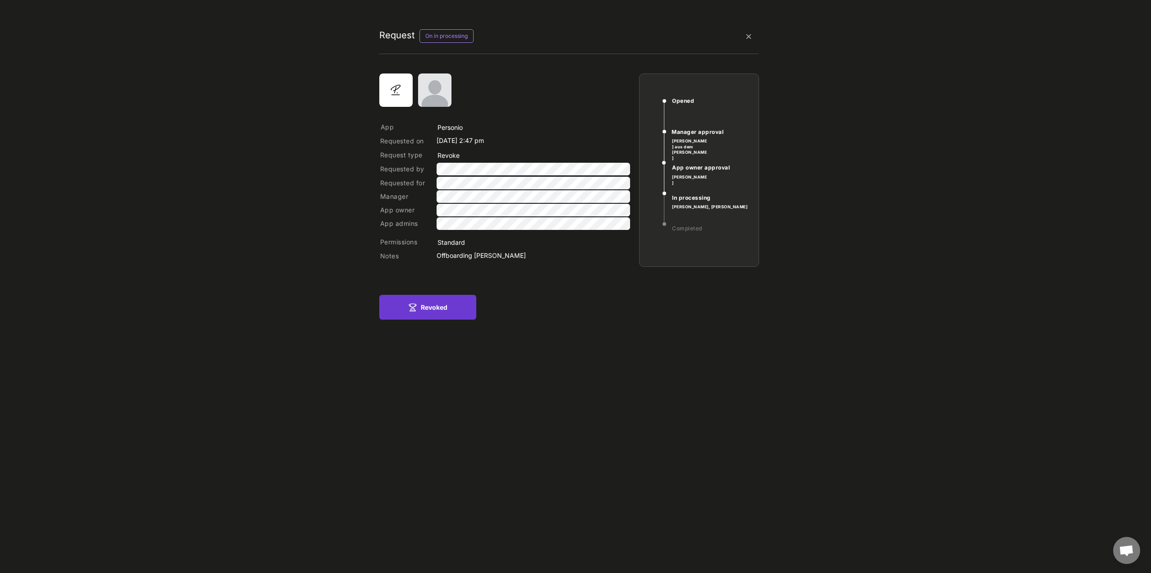
click at [417, 311] on button "Revoked" at bounding box center [427, 307] width 97 height 25
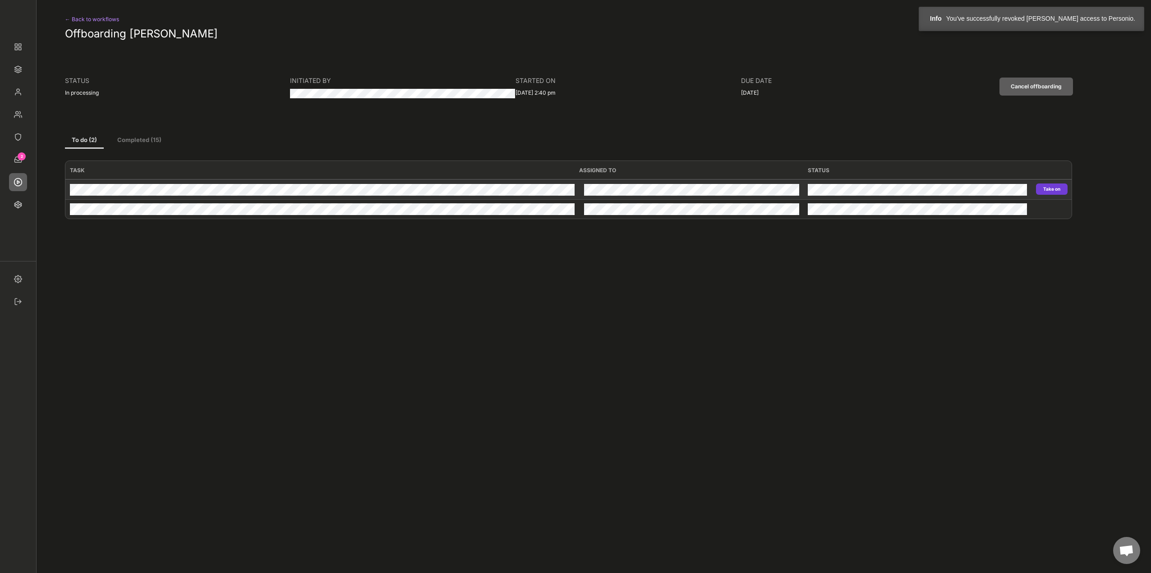
click at [1048, 191] on button "Take on" at bounding box center [1052, 189] width 32 height 11
type input "Kununu"
type input "Revoke"
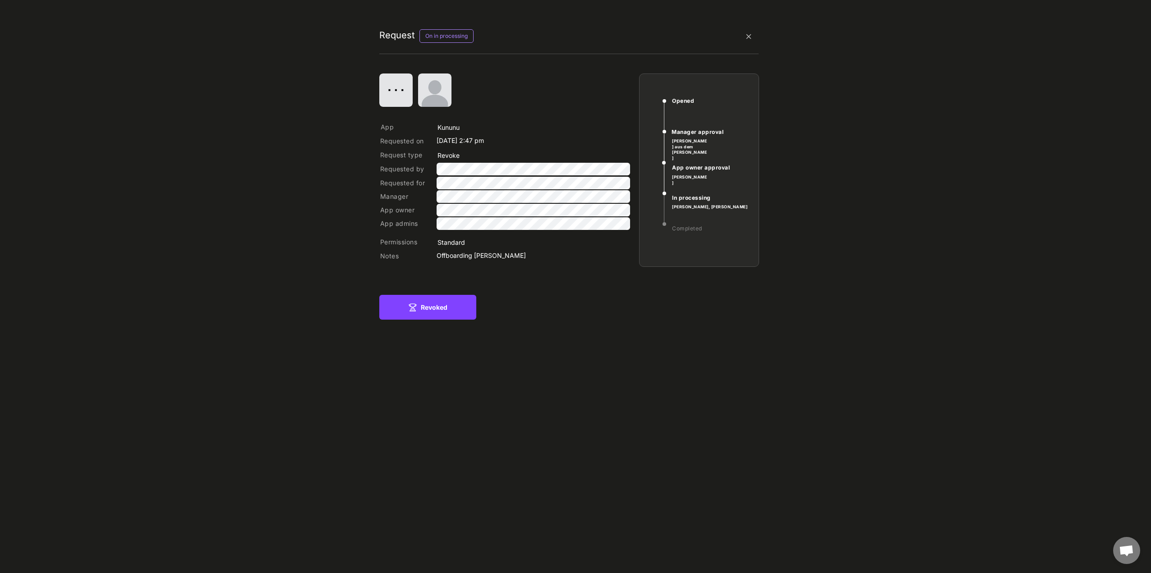
click at [369, 322] on div "Request On in processing App Requested on [DATE] 2:47 pm Request type Requested…" at bounding box center [569, 235] width 1009 height 453
click at [417, 306] on icon at bounding box center [412, 307] width 9 height 9
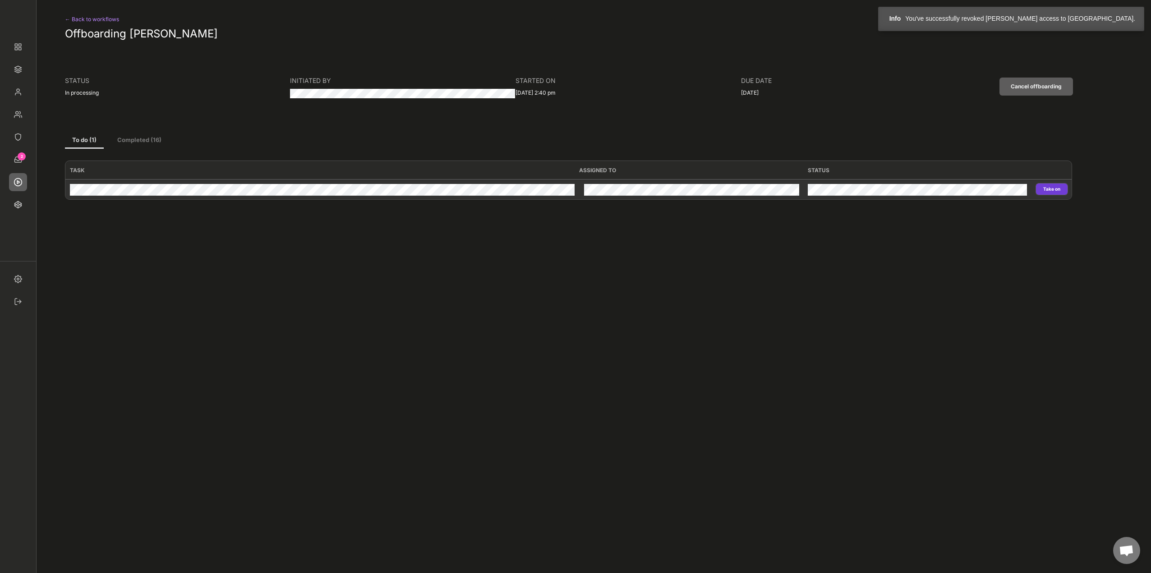
click at [1046, 189] on button "Take on" at bounding box center [1052, 189] width 32 height 11
type input "freelancermap"
type input "Revoke"
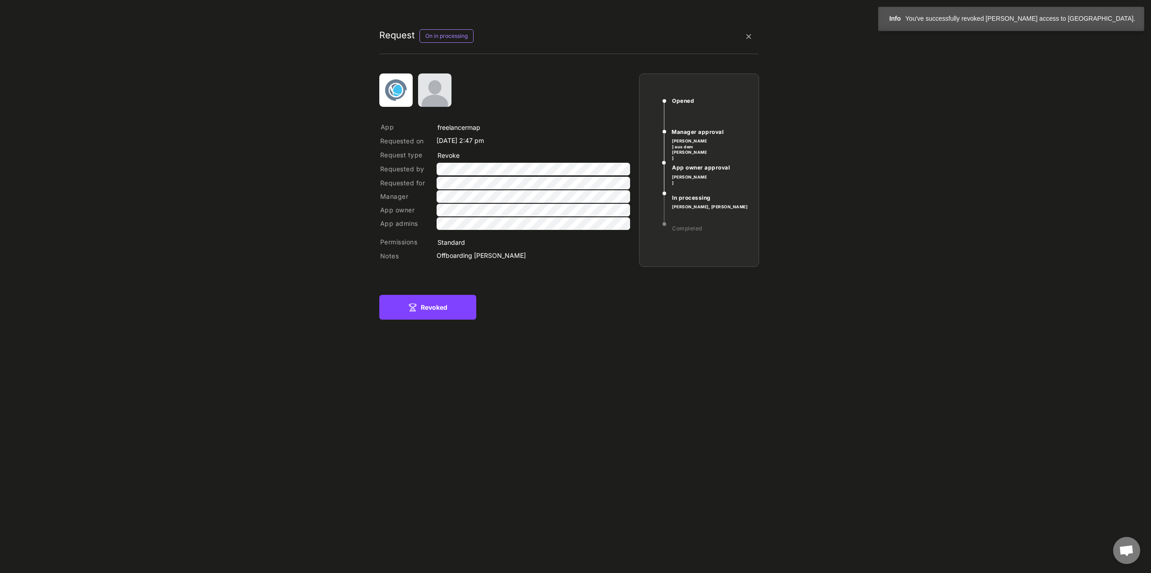
click at [434, 303] on button "Revoked" at bounding box center [427, 307] width 97 height 25
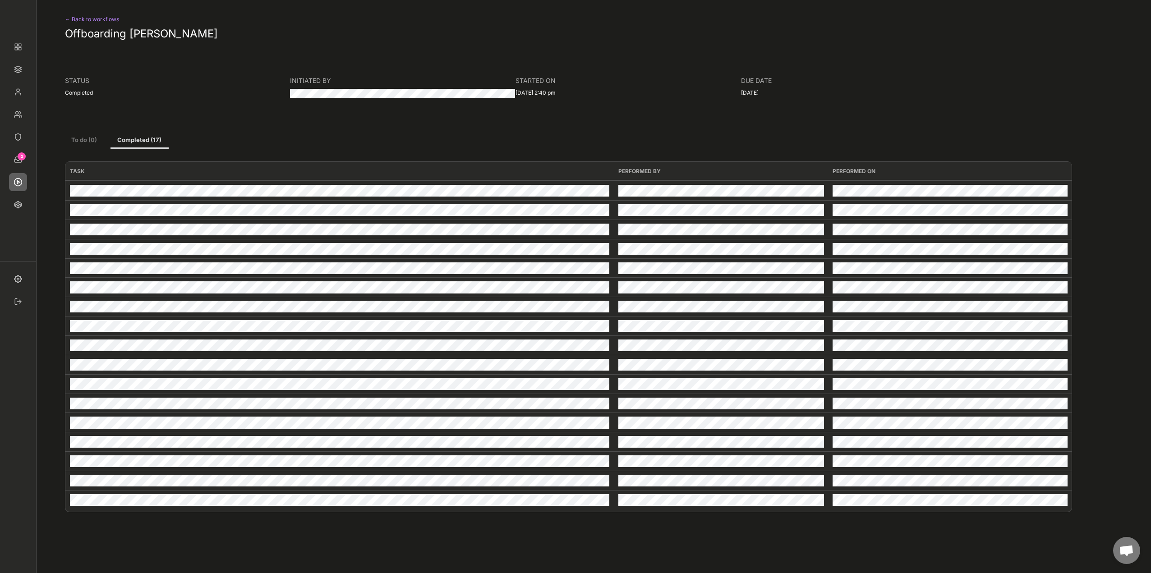
click at [75, 139] on button "To do (0)" at bounding box center [84, 141] width 39 height 16
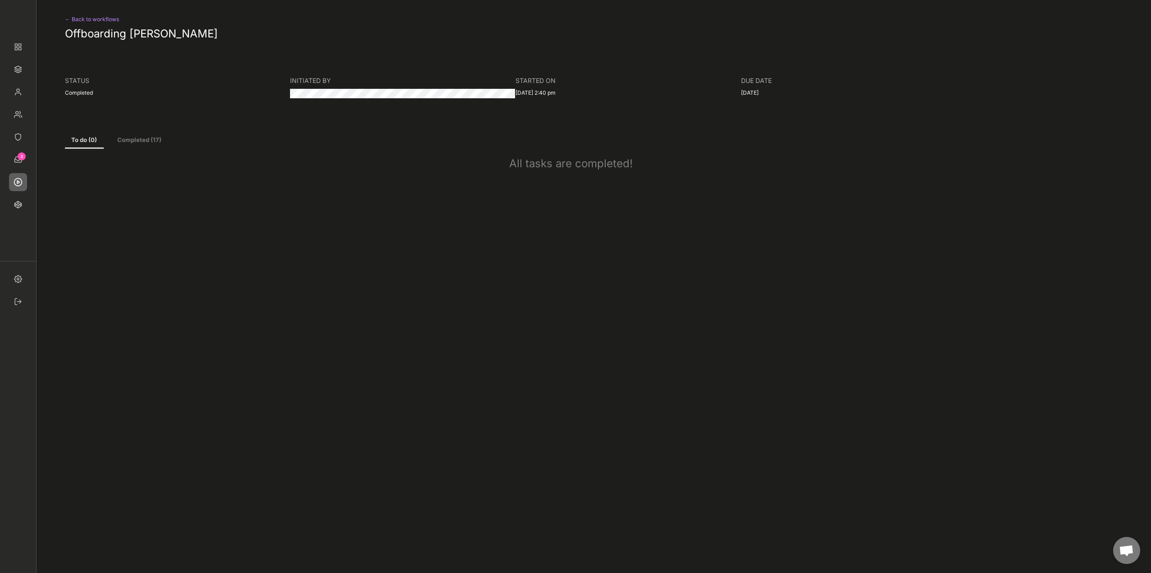
click at [114, 17] on div "← Back to workflows" at bounding box center [102, 19] width 74 height 11
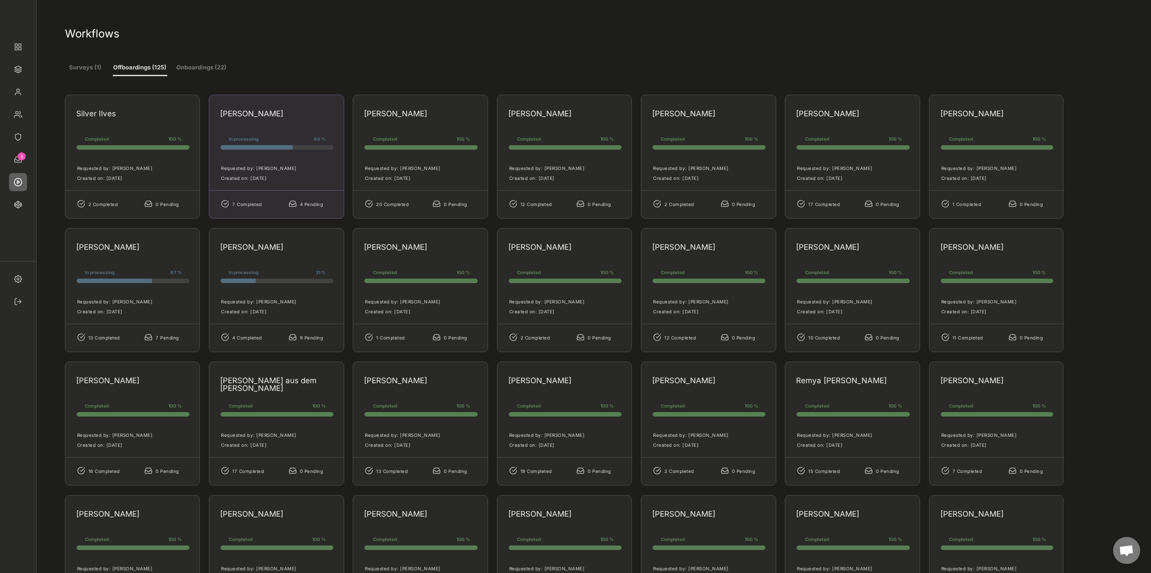
click at [282, 114] on div "[PERSON_NAME]" at bounding box center [273, 114] width 107 height 8
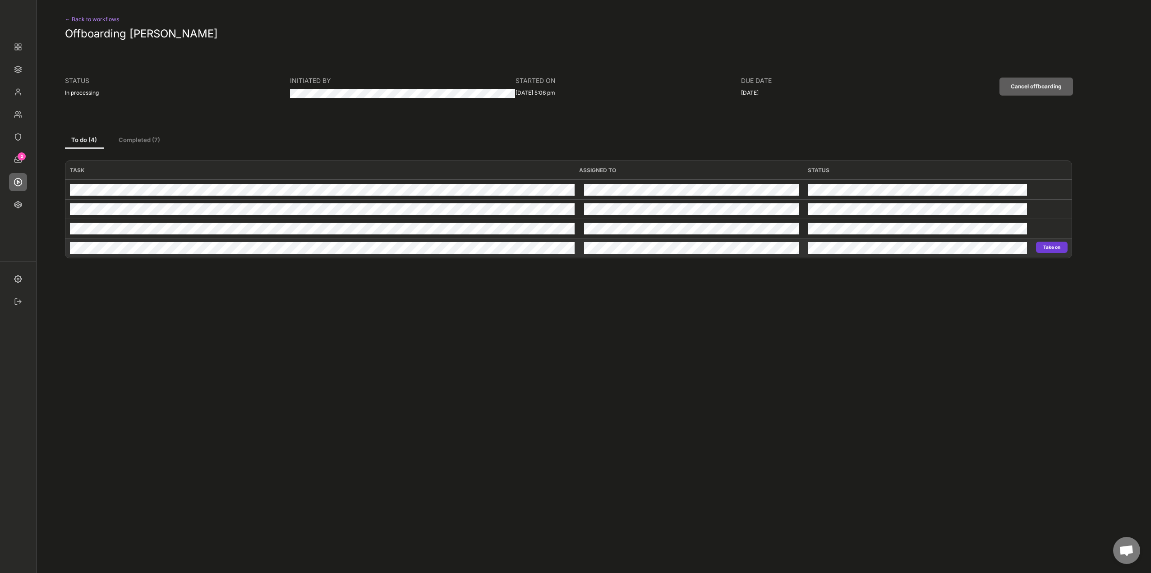
click at [1044, 247] on button "Take on" at bounding box center [1052, 247] width 32 height 11
type input "Privacy Train"
type input "Revoke"
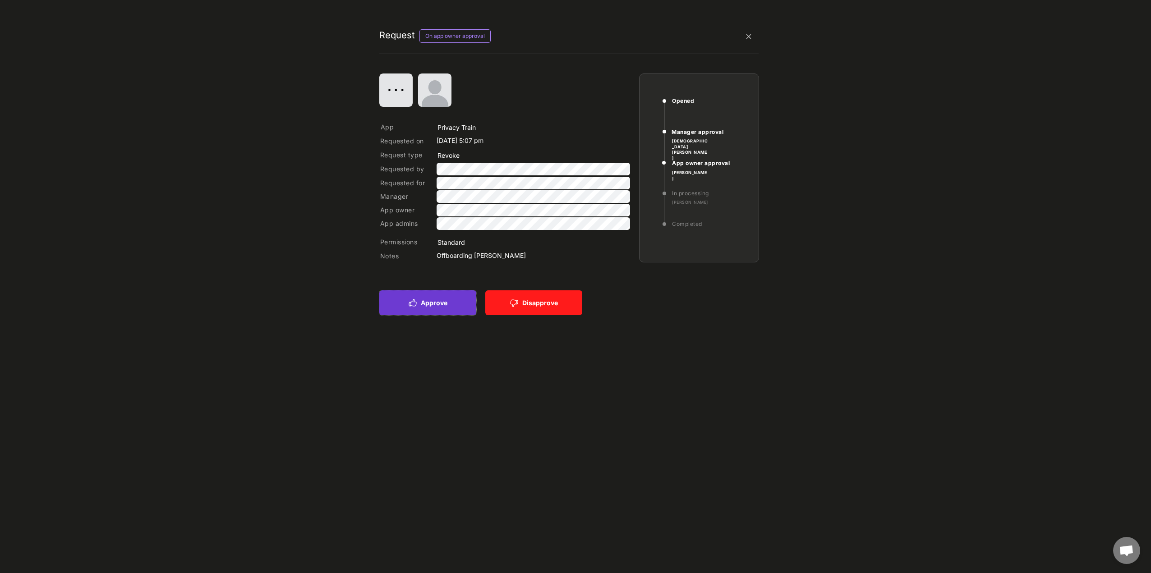
click at [407, 310] on button "Approve" at bounding box center [427, 303] width 97 height 25
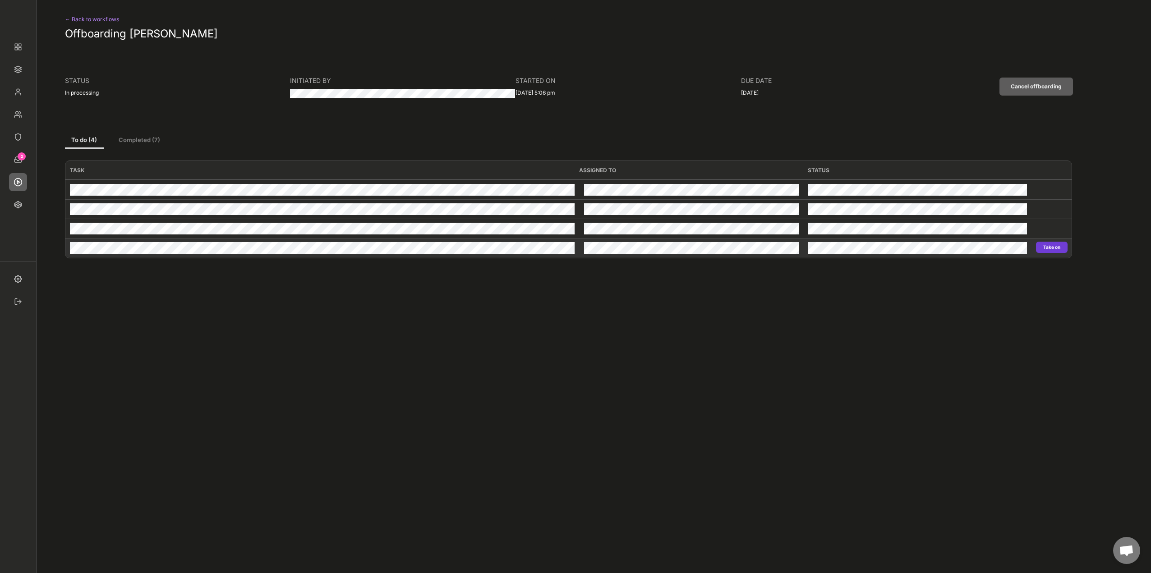
click at [1049, 246] on button "Take on" at bounding box center [1052, 247] width 32 height 11
type input "Privacy Train"
type input "Revoke"
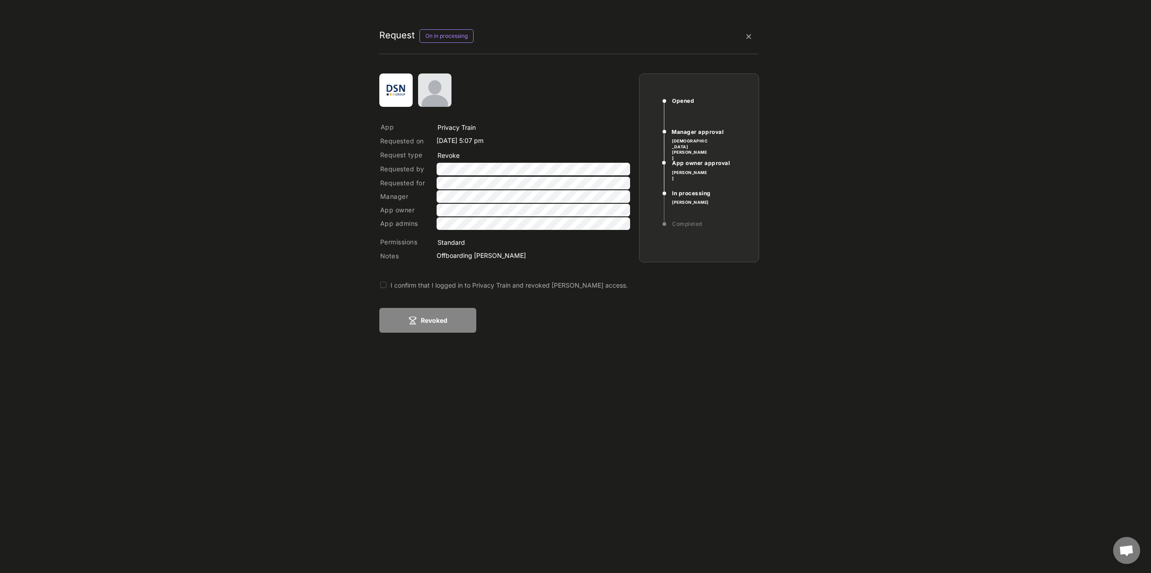
click at [384, 284] on button at bounding box center [383, 286] width 8 height 8
click at [414, 316] on icon at bounding box center [412, 320] width 9 height 9
